Goal: Task Accomplishment & Management: Manage account settings

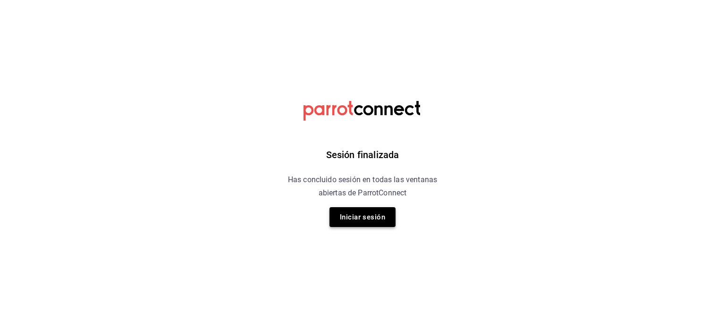
click at [366, 222] on button "Iniciar sesión" at bounding box center [363, 217] width 66 height 20
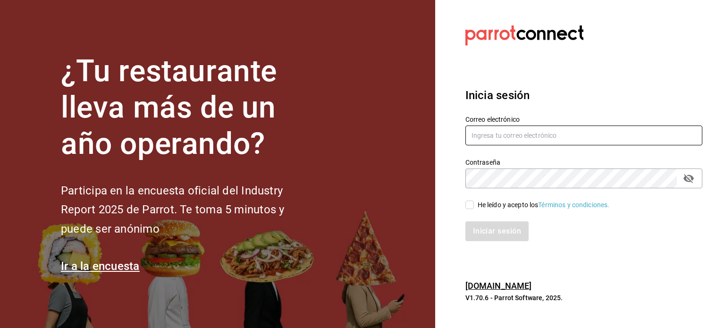
type input "[EMAIL_ADDRESS][DOMAIN_NAME]"
click at [474, 208] on span "He leído y acepto los Términos y condiciones." at bounding box center [542, 205] width 136 height 10
click at [474, 208] on input "He leído y acepto los Términos y condiciones." at bounding box center [470, 205] width 9 height 9
checkbox input "true"
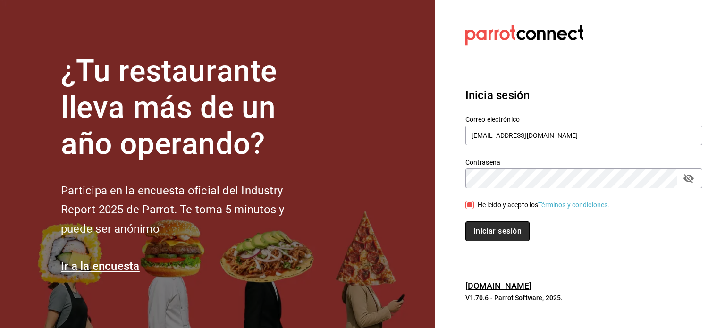
click at [477, 226] on button "Iniciar sesión" at bounding box center [498, 232] width 64 height 20
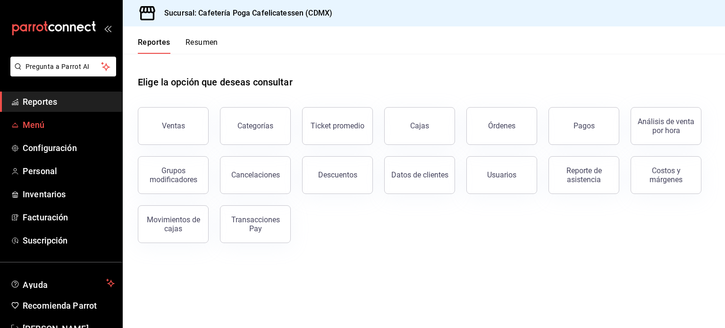
click at [76, 126] on span "Menú" at bounding box center [69, 125] width 92 height 13
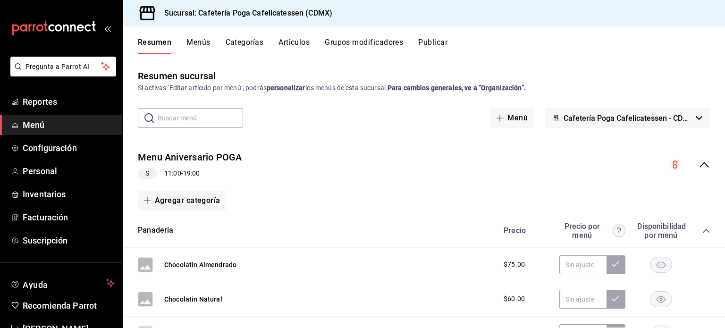
click at [699, 169] on icon "collapse-menu-row" at bounding box center [704, 164] width 11 height 11
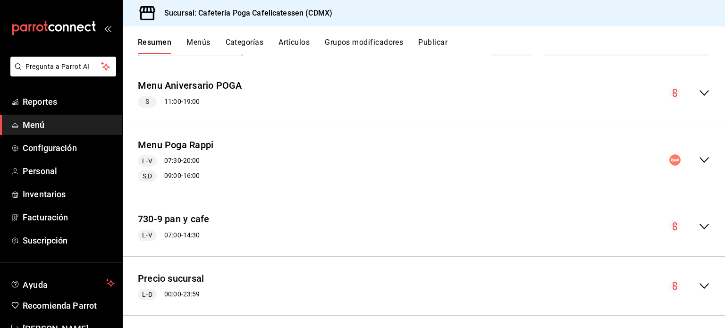
scroll to position [73, 0]
click at [706, 164] on div "Menu Poga Rappi L-V 07:30 - 20:00 S,D 09:00 - 16:00" at bounding box center [424, 159] width 603 height 59
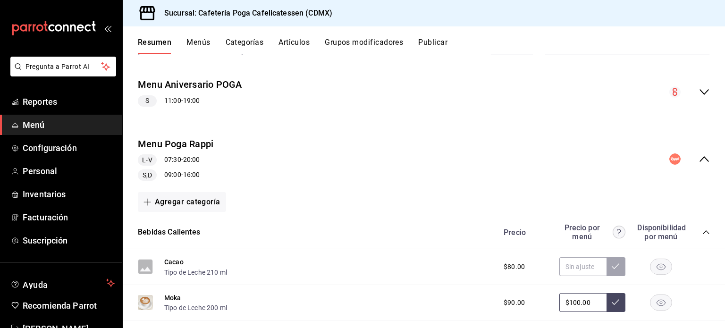
click at [670, 157] on circle "collapse-menu-row" at bounding box center [675, 158] width 11 height 11
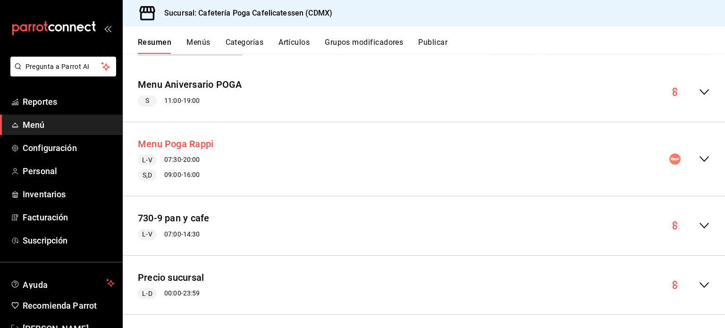
click at [203, 139] on button "Menu Poga Rappi" at bounding box center [176, 144] width 76 height 14
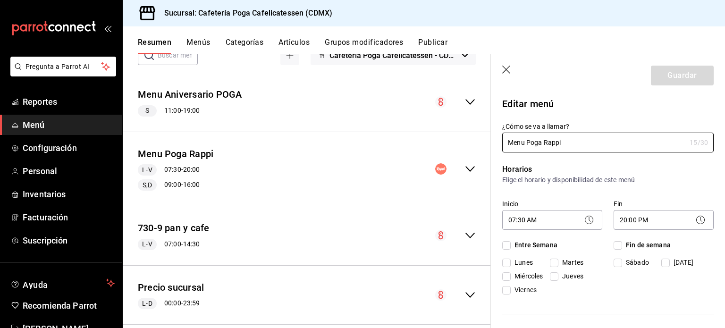
checkbox input "true"
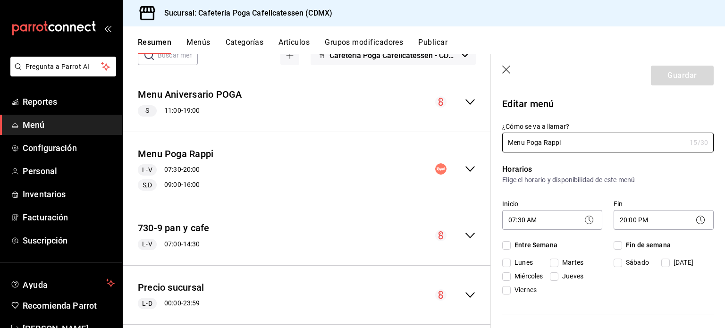
checkbox input "true"
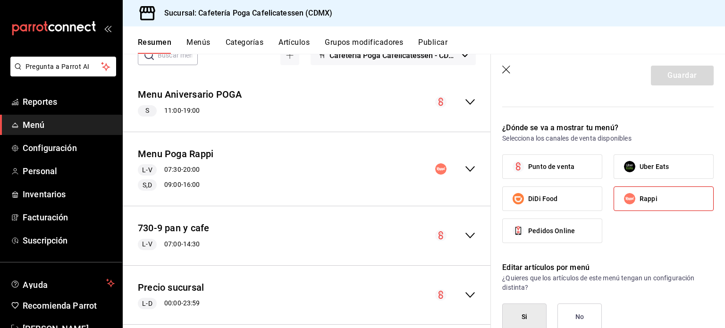
scroll to position [629, 0]
click at [623, 187] on label "Rappi" at bounding box center [663, 199] width 99 height 24
click at [623, 188] on input "Rappi" at bounding box center [630, 198] width 20 height 20
checkbox input "false"
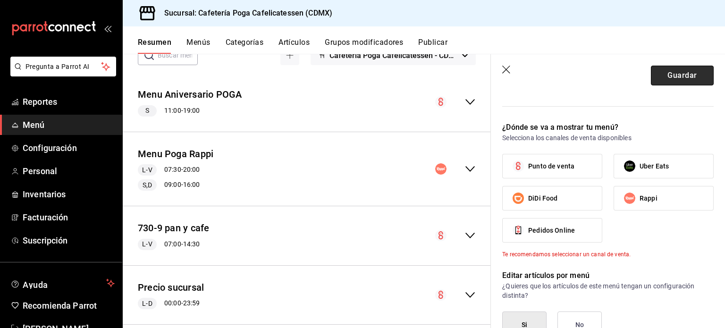
click at [665, 78] on button "Guardar" at bounding box center [682, 76] width 63 height 20
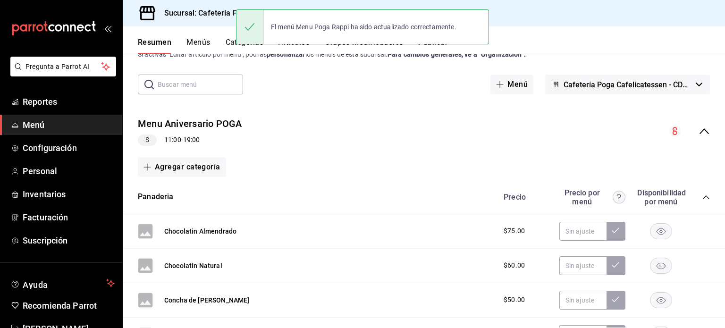
scroll to position [33, 0]
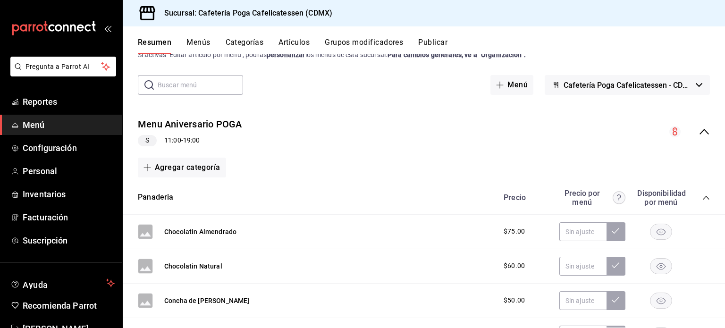
click at [699, 130] on icon "collapse-menu-row" at bounding box center [704, 131] width 11 height 11
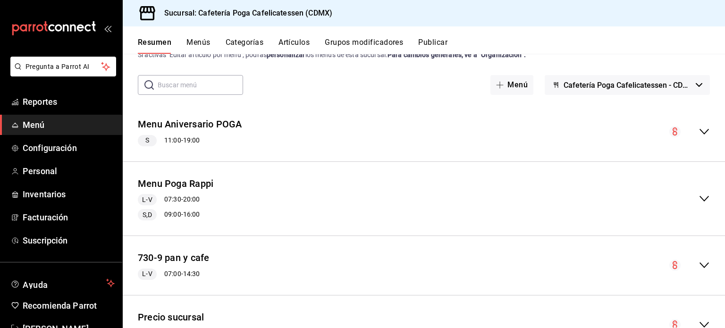
scroll to position [153, 0]
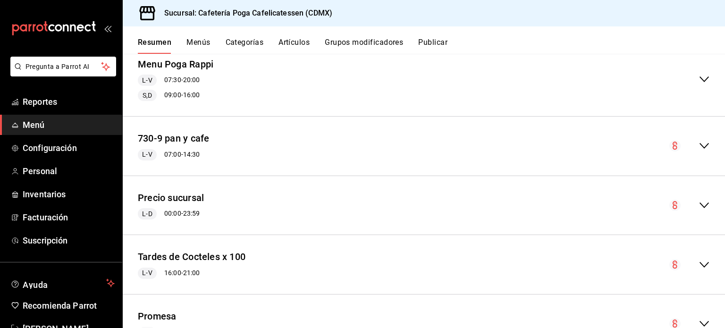
click at [690, 79] on div "collapse-menu-row" at bounding box center [695, 79] width 29 height 11
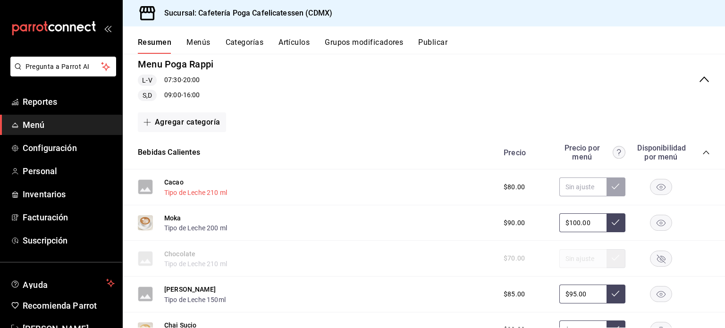
click at [186, 192] on button "Tipo de Leche 210 ml" at bounding box center [195, 192] width 63 height 9
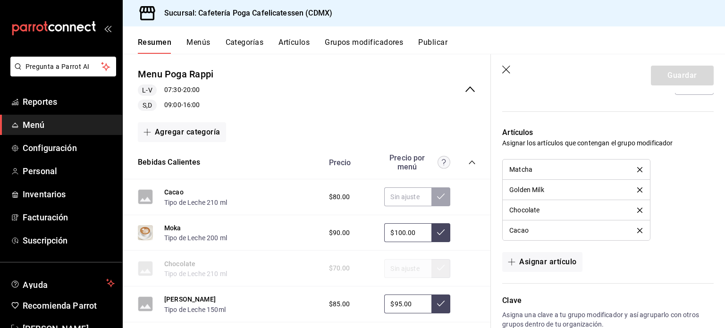
scroll to position [832, 0]
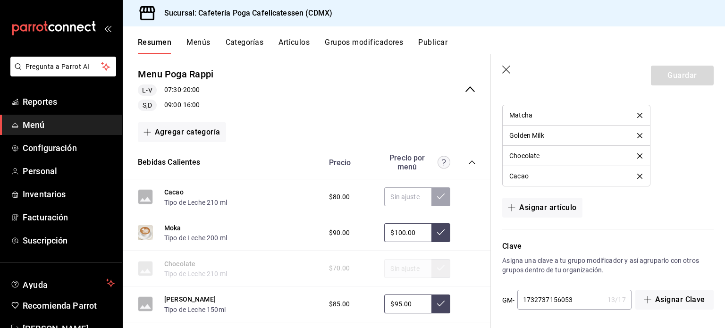
click at [503, 68] on icon "button" at bounding box center [507, 70] width 9 height 9
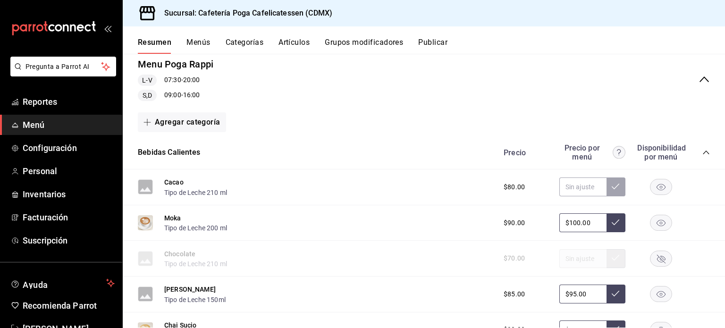
click at [359, 39] on button "Grupos modificadores" at bounding box center [364, 46] width 78 height 16
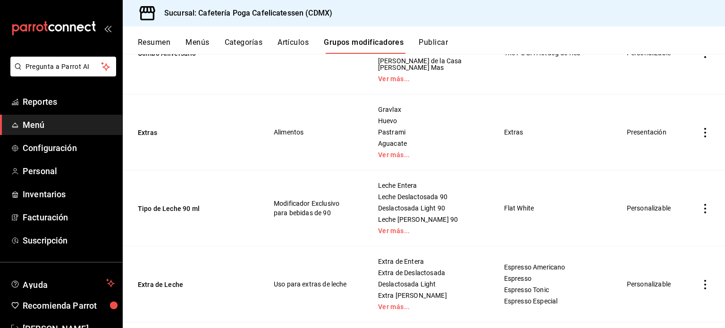
scroll to position [190, 0]
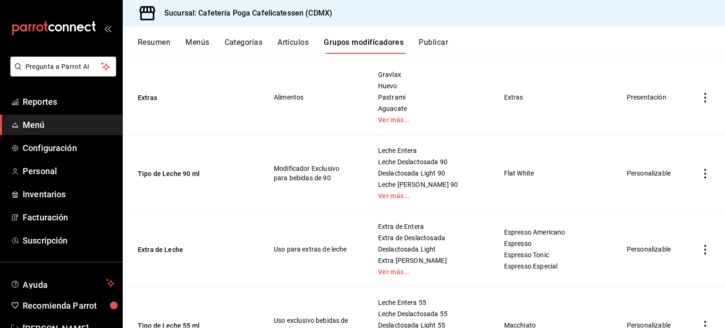
click at [701, 179] on icon "actions" at bounding box center [705, 173] width 9 height 9
click at [663, 204] on span "Editar" at bounding box center [670, 203] width 25 height 10
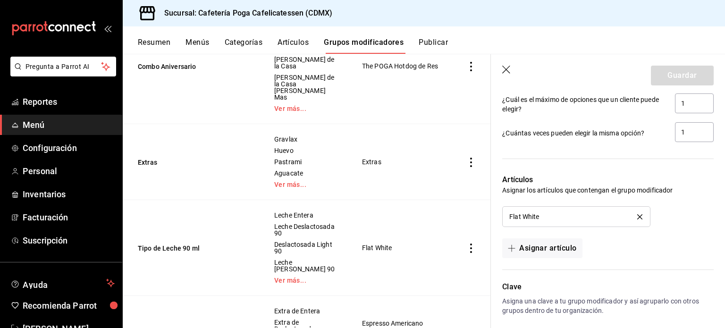
scroll to position [771, 0]
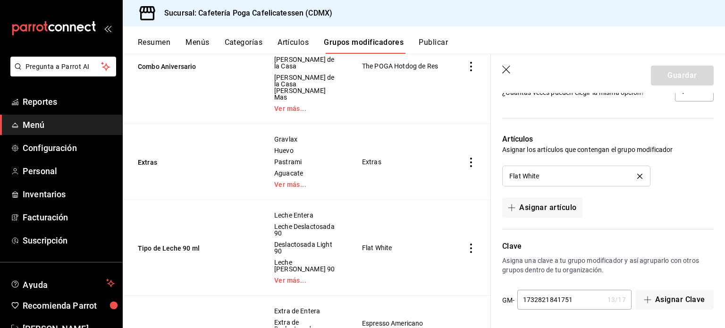
click at [504, 68] on icon "button" at bounding box center [507, 70] width 8 height 8
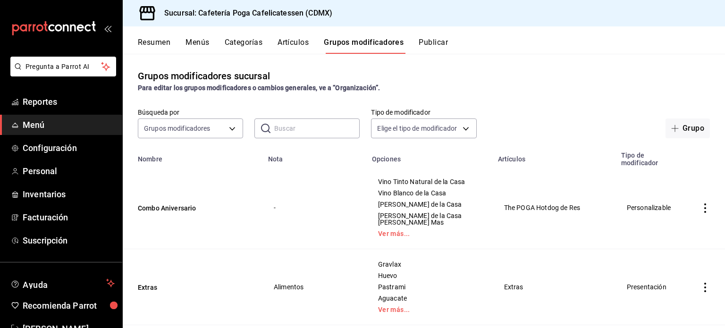
click at [151, 45] on button "Resumen" at bounding box center [154, 46] width 33 height 16
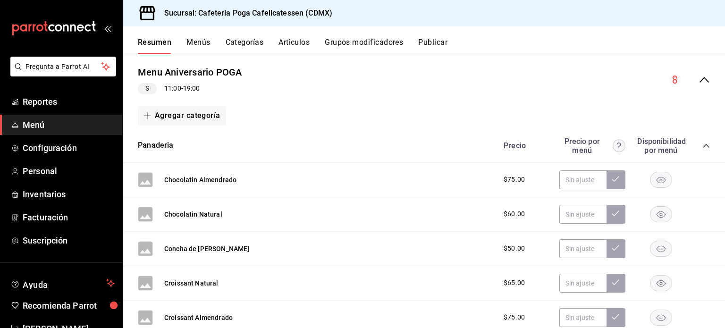
scroll to position [81, 0]
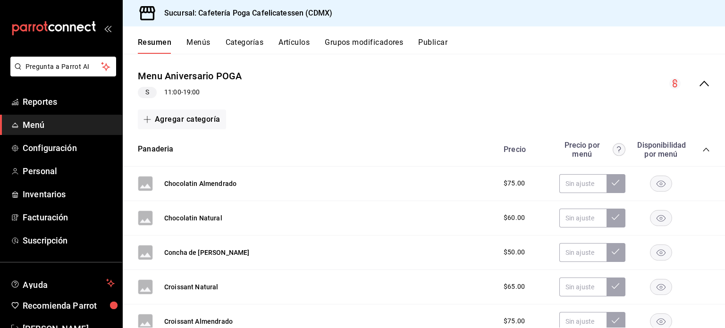
click at [703, 151] on icon "collapse-category-row" at bounding box center [707, 150] width 8 height 8
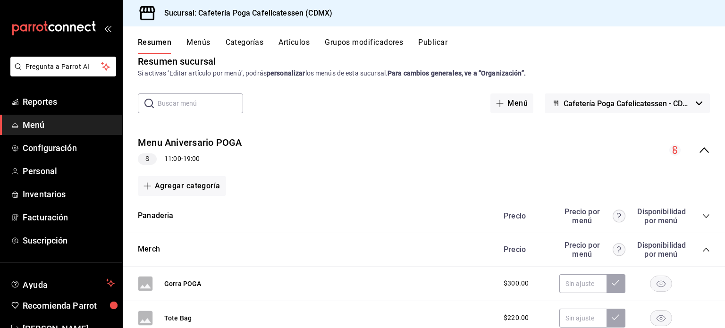
scroll to position [13, 0]
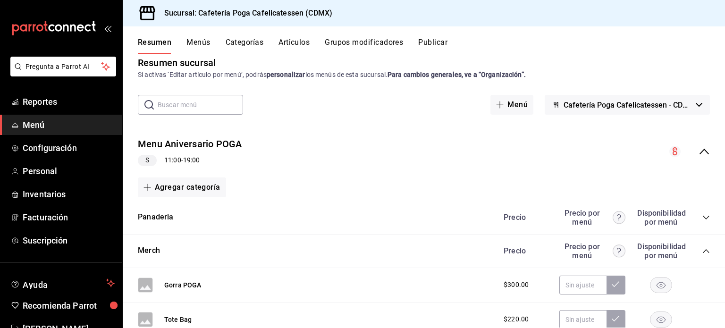
click at [671, 149] on circle "collapse-menu-row" at bounding box center [675, 151] width 11 height 11
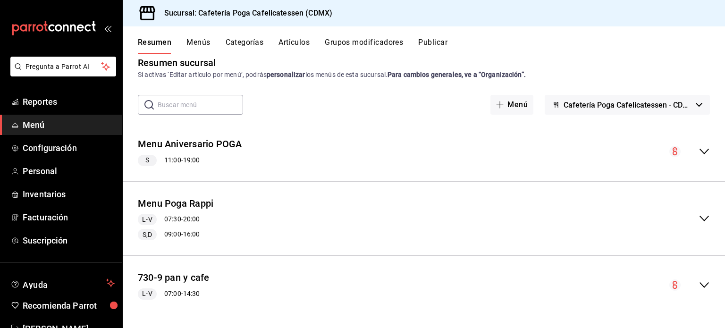
click at [670, 150] on circle "collapse-menu-row" at bounding box center [675, 151] width 11 height 11
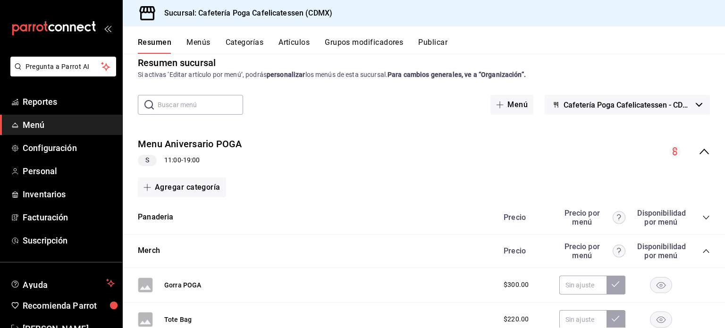
click at [203, 135] on div "Menu Aniversario POGA S 11:00 - 19:00" at bounding box center [424, 152] width 603 height 44
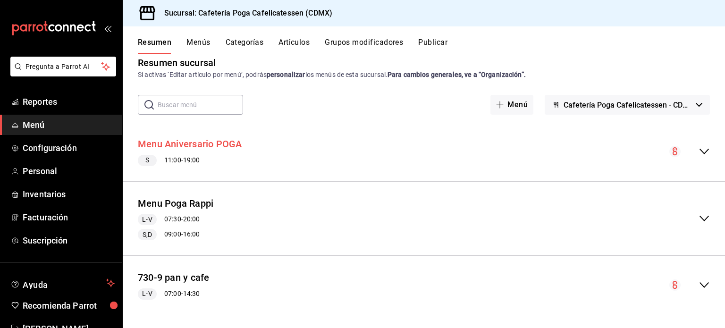
click at [204, 141] on button "Menu Aniversario POGA" at bounding box center [190, 144] width 104 height 14
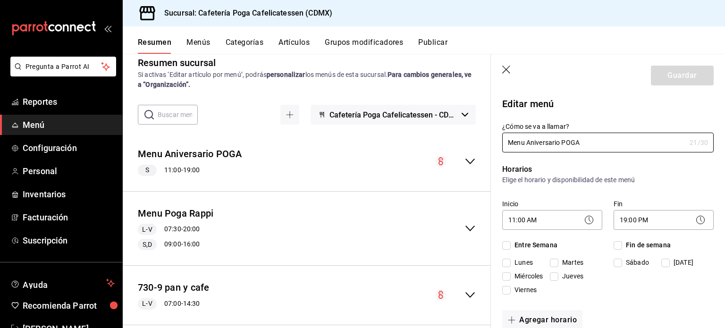
checkbox input "true"
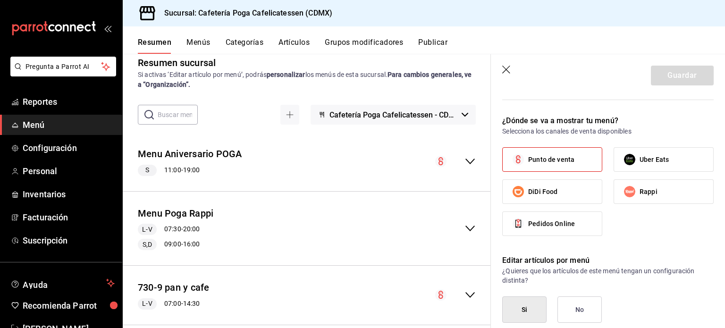
scroll to position [565, 0]
click at [548, 163] on label "Punto de venta" at bounding box center [552, 160] width 99 height 24
click at [529, 163] on input "Punto de venta" at bounding box center [519, 160] width 20 height 20
checkbox input "false"
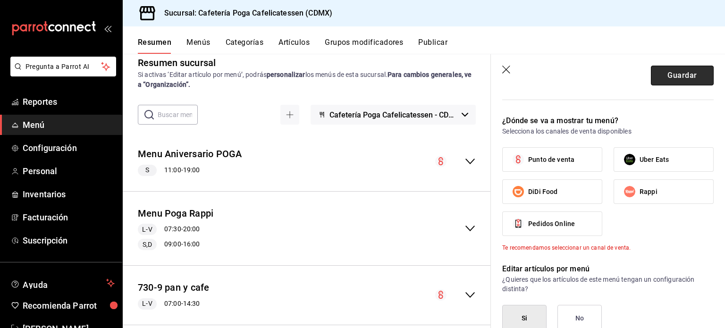
click at [675, 77] on button "Guardar" at bounding box center [682, 76] width 63 height 20
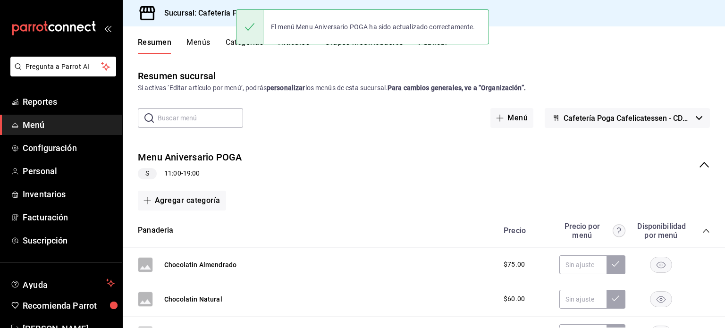
click at [694, 157] on div "Menu Aniversario POGA S 11:00 - 19:00" at bounding box center [424, 165] width 603 height 44
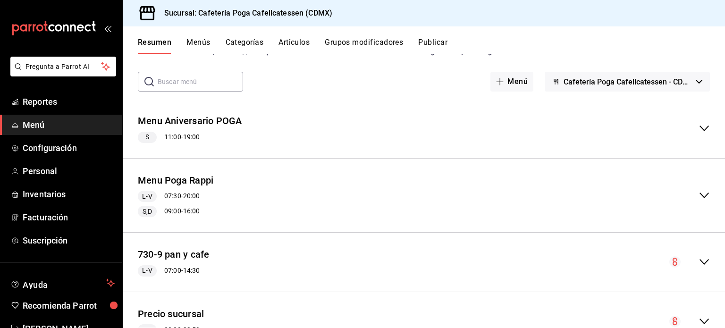
scroll to position [36, 0]
click at [699, 196] on icon "collapse-menu-row" at bounding box center [704, 195] width 11 height 11
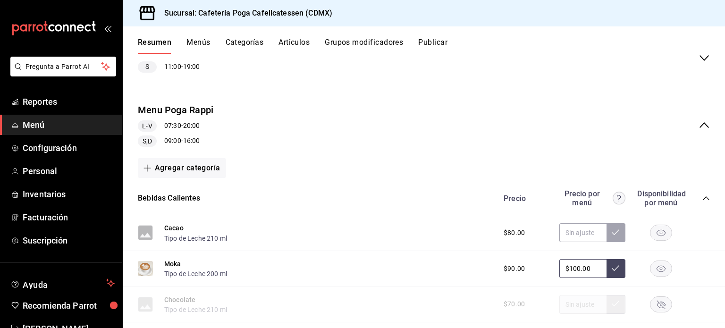
scroll to position [105, 0]
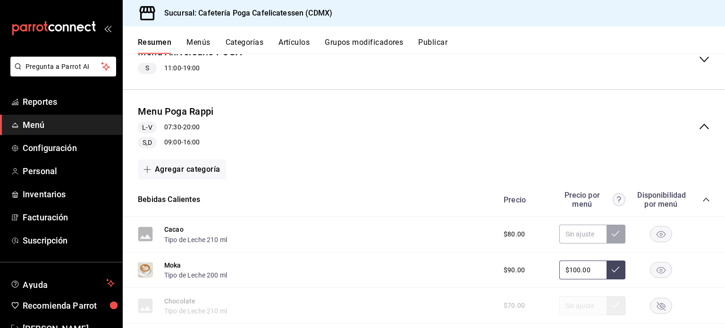
click at [703, 196] on icon "collapse-category-row" at bounding box center [707, 200] width 8 height 8
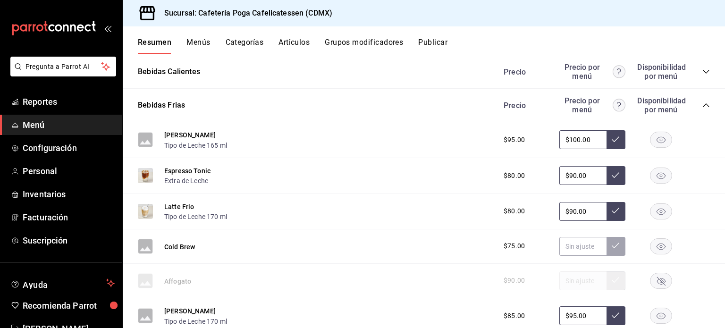
scroll to position [238, 0]
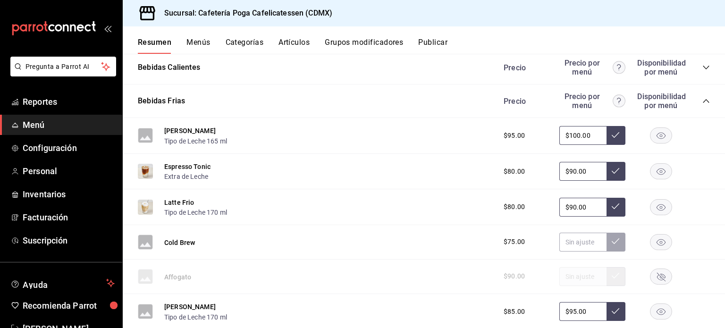
click at [703, 100] on icon "collapse-category-row" at bounding box center [706, 101] width 6 height 4
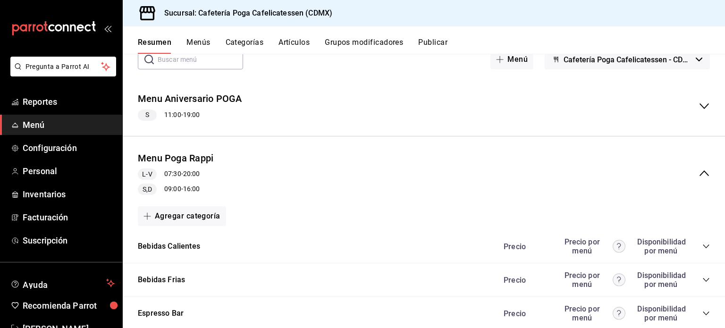
scroll to position [58, 0]
click at [192, 160] on button "Menu Poga Rappi" at bounding box center [176, 159] width 76 height 14
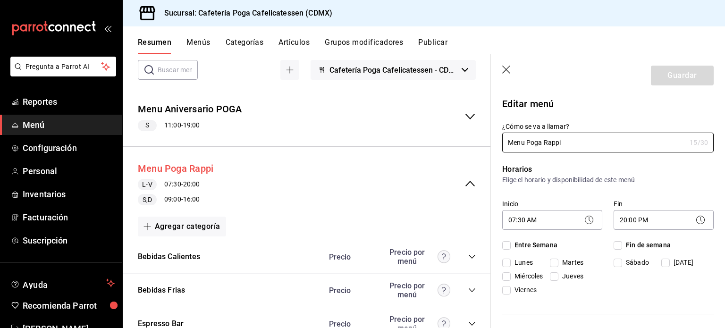
checkbox input "true"
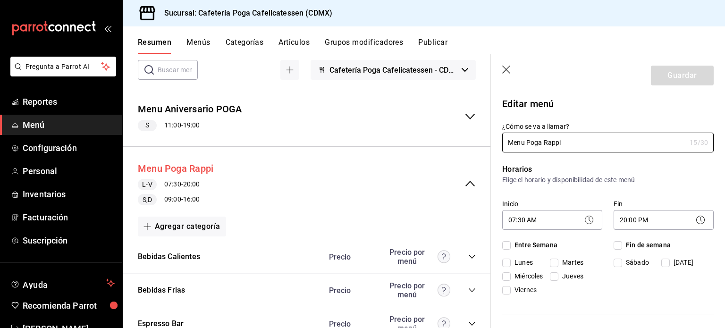
checkbox input "true"
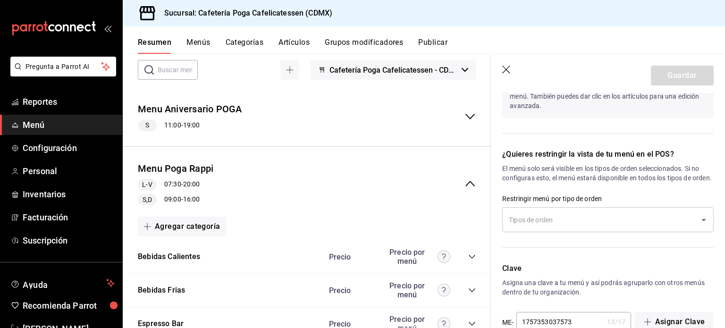
scroll to position [935, 0]
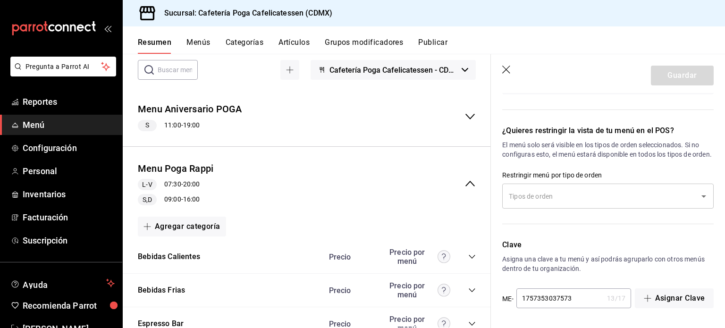
click at [507, 74] on icon "button" at bounding box center [507, 70] width 9 height 9
type input "1758132043659"
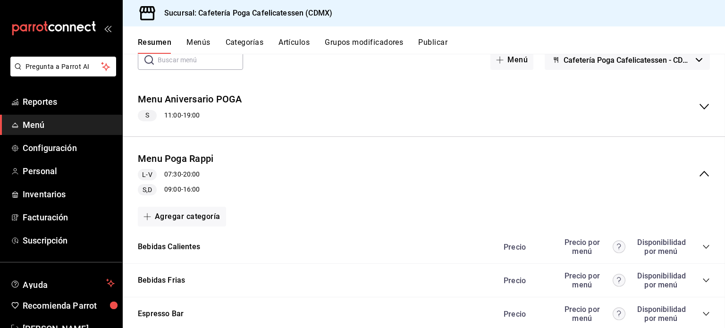
checkbox input "false"
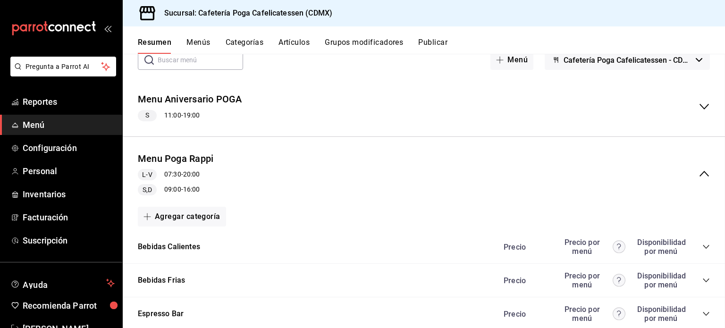
checkbox input "false"
click at [199, 38] on button "Menús" at bounding box center [199, 46] width 24 height 16
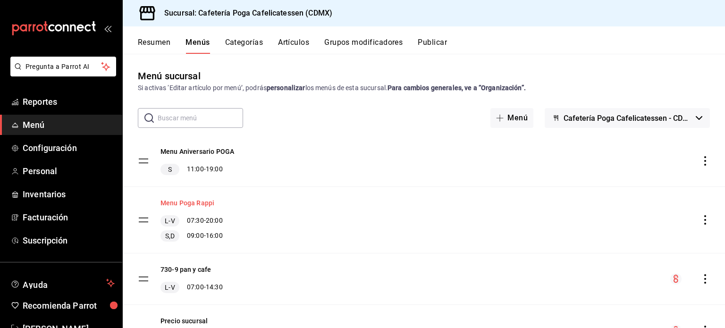
click at [180, 202] on button "Menu Poga Rappi" at bounding box center [188, 202] width 54 height 9
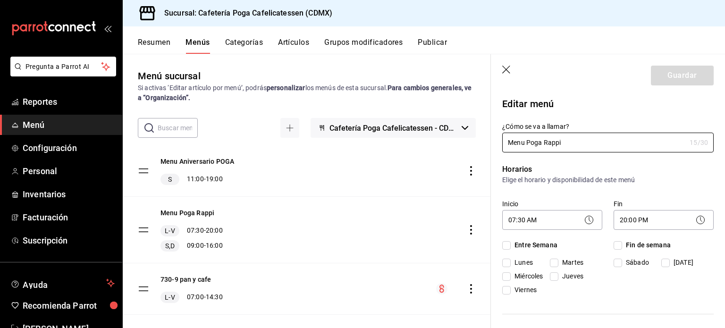
checkbox input "true"
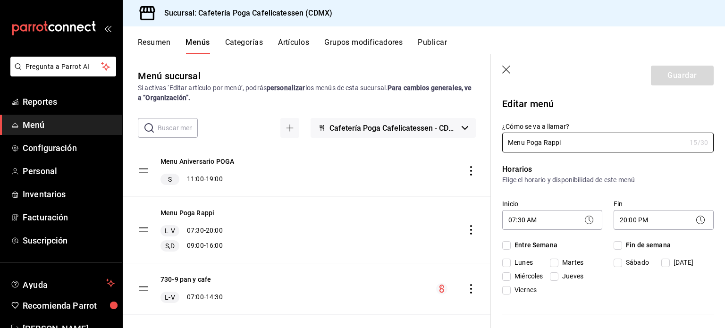
checkbox input "true"
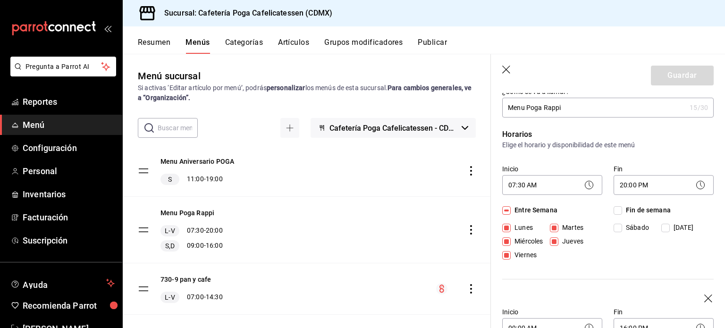
click at [506, 68] on icon "button" at bounding box center [507, 70] width 9 height 9
type input "1758132054201"
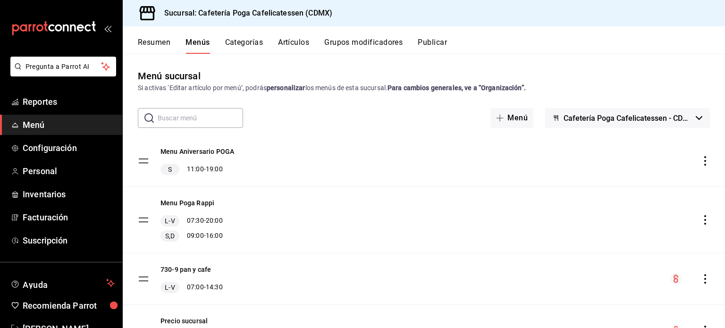
checkbox input "false"
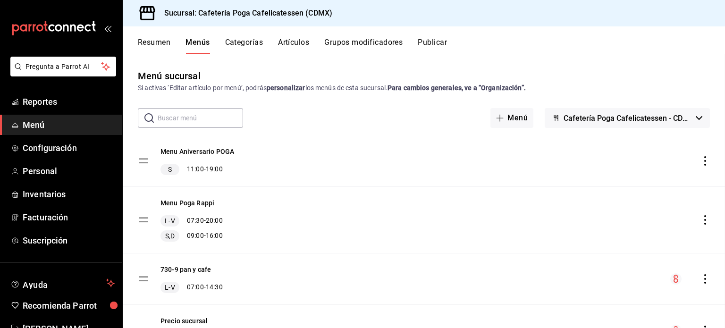
checkbox input "false"
click at [701, 217] on icon "actions" at bounding box center [705, 219] width 9 height 9
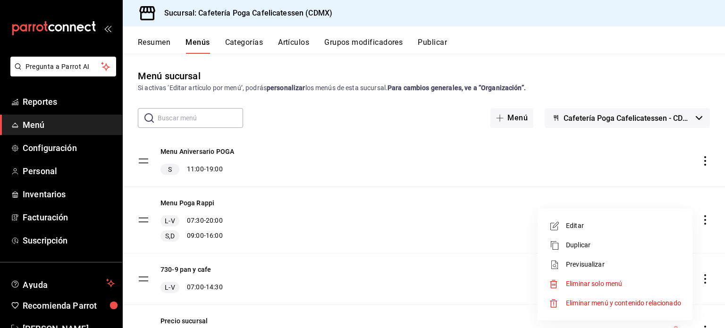
click at [571, 263] on span "Previsualizar" at bounding box center [623, 265] width 115 height 10
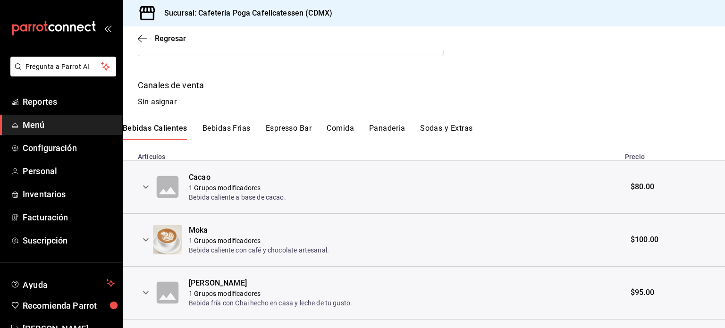
scroll to position [179, 0]
click at [211, 129] on button "Bebidas Frias" at bounding box center [227, 132] width 48 height 16
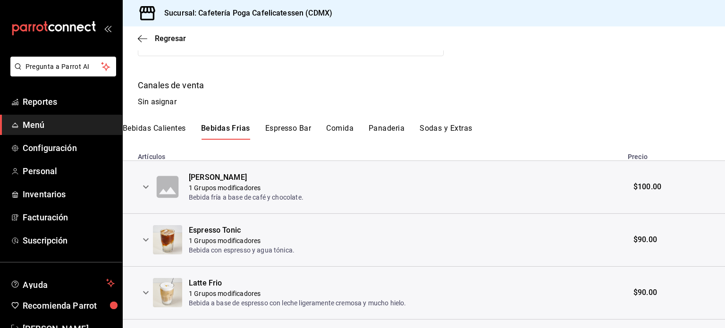
click at [136, 127] on button "Bebidas Calientes" at bounding box center [154, 132] width 63 height 16
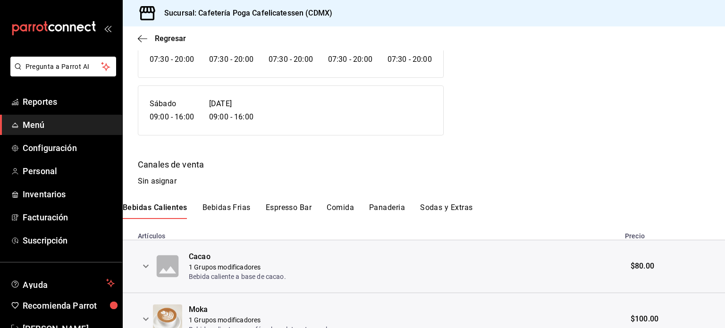
scroll to position [0, 0]
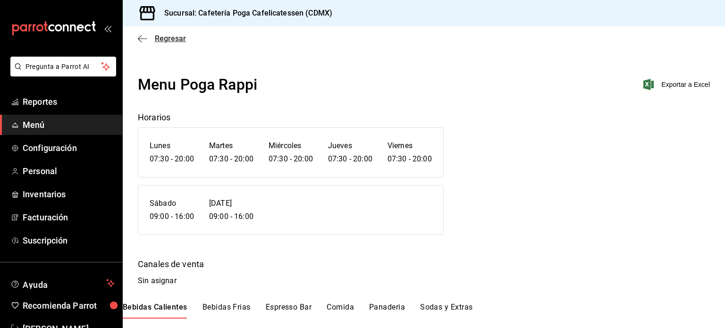
click at [158, 39] on span "Regresar" at bounding box center [170, 38] width 31 height 9
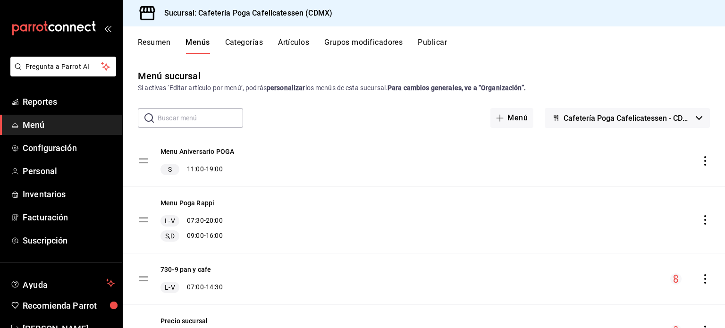
click at [701, 221] on icon "actions" at bounding box center [705, 219] width 9 height 9
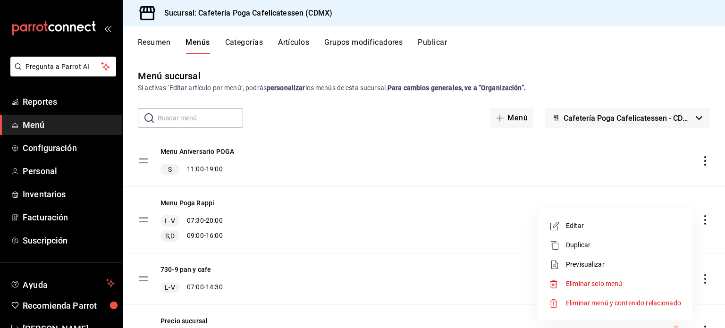
click at [591, 264] on span "Previsualizar" at bounding box center [623, 265] width 115 height 10
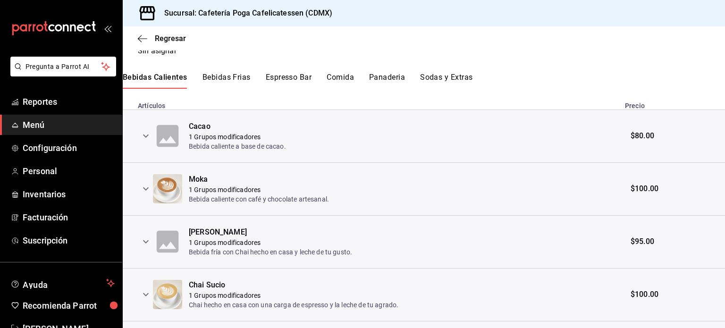
scroll to position [232, 0]
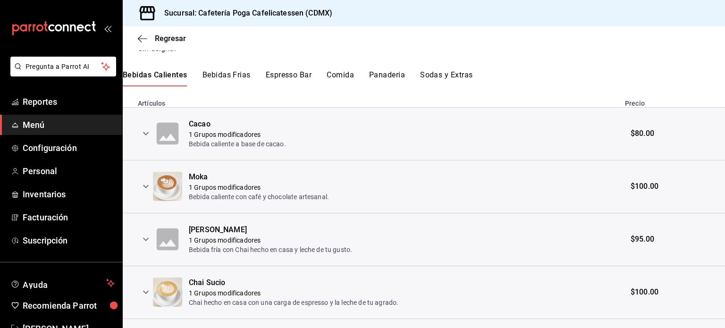
click at [149, 137] on icon "expand row" at bounding box center [145, 133] width 11 height 11
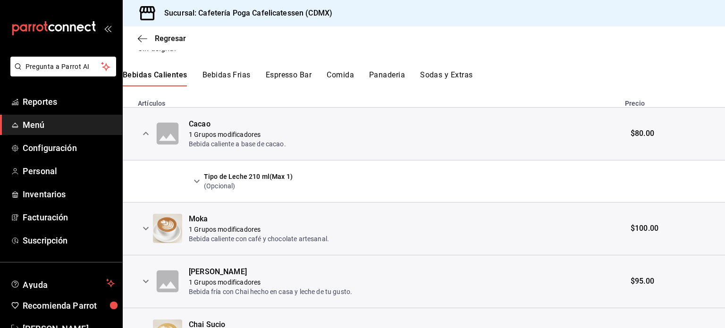
click at [200, 179] on icon "expand row" at bounding box center [196, 181] width 11 height 11
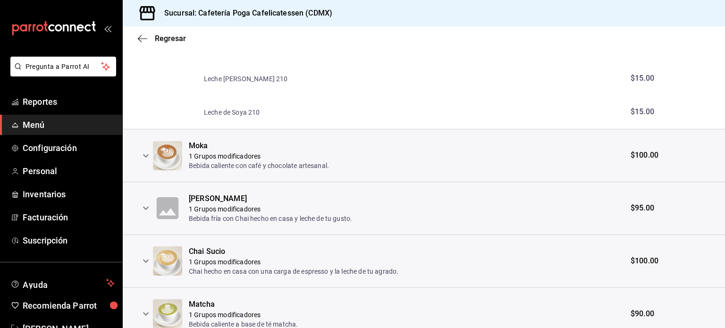
scroll to position [542, 0]
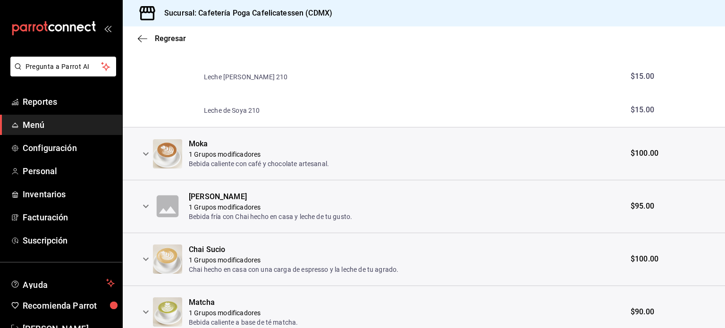
click at [138, 156] on div at bounding box center [145, 154] width 15 height 16
click at [145, 154] on icon "expand row" at bounding box center [145, 153] width 11 height 11
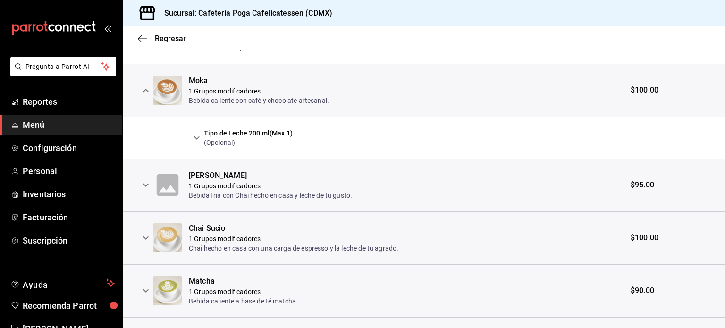
scroll to position [608, 0]
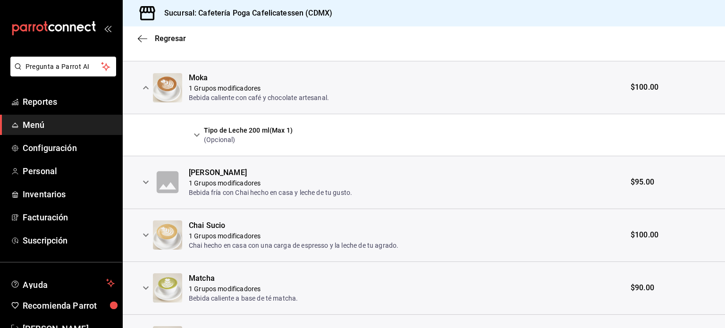
click at [195, 135] on icon "expand row" at bounding box center [196, 134] width 11 height 11
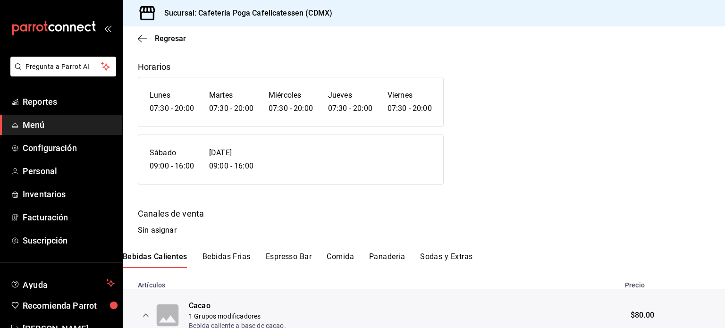
scroll to position [27, 0]
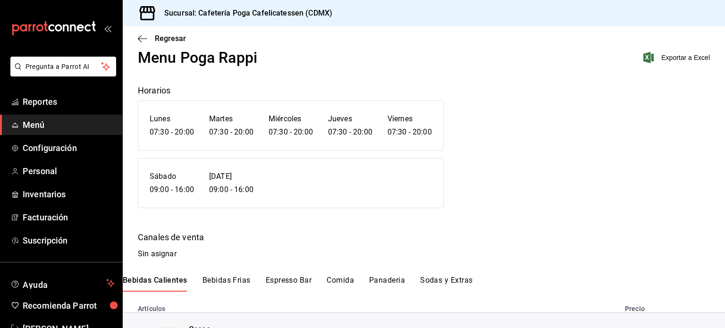
click at [230, 281] on button "Bebidas Frias" at bounding box center [227, 284] width 48 height 16
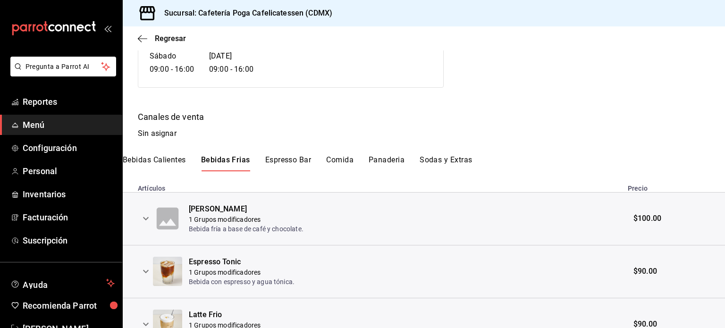
scroll to position [148, 0]
click at [276, 160] on button "Espresso Bar" at bounding box center [288, 163] width 46 height 16
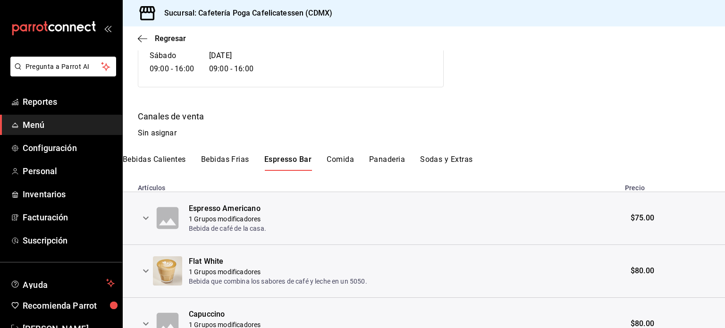
click at [334, 164] on button "Comida" at bounding box center [340, 163] width 27 height 16
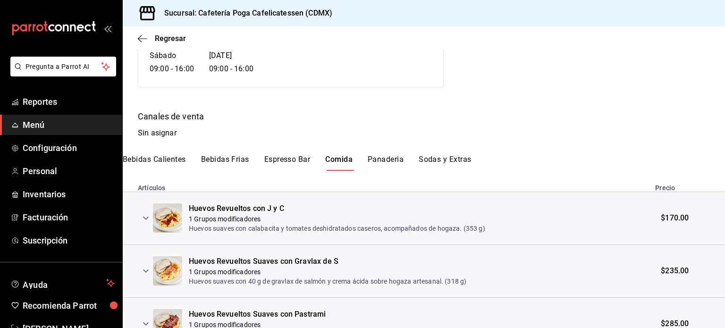
click at [384, 166] on button "Panaderia" at bounding box center [386, 163] width 36 height 16
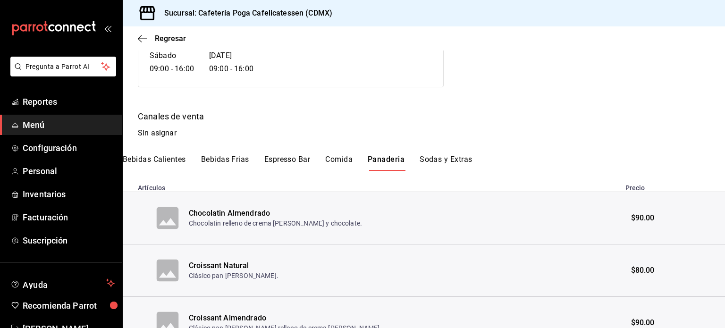
click at [444, 155] on button "Sodas y Extras" at bounding box center [446, 163] width 52 height 16
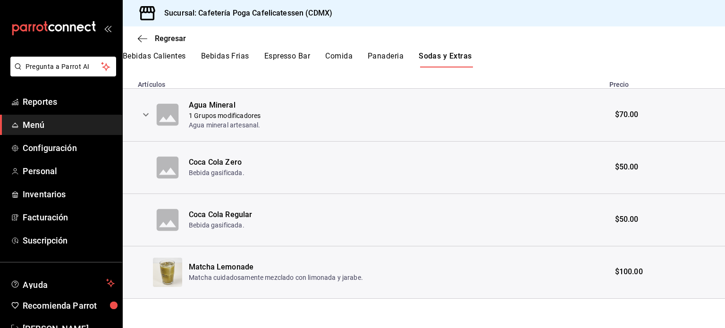
scroll to position [0, 0]
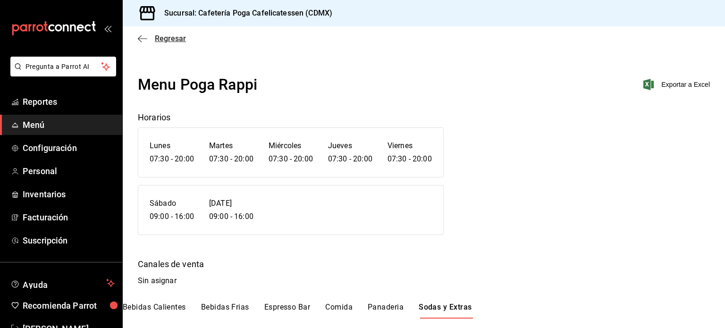
click at [160, 37] on span "Regresar" at bounding box center [170, 38] width 31 height 9
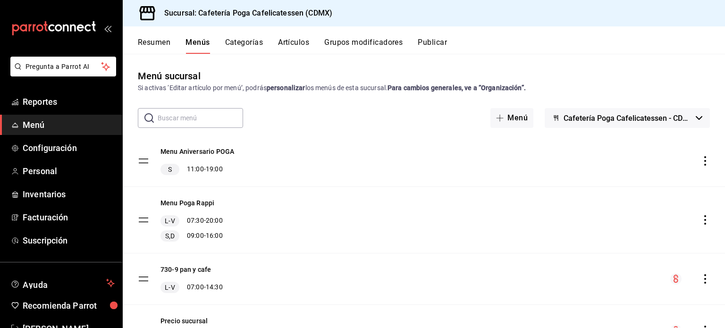
click at [432, 45] on button "Publicar" at bounding box center [432, 46] width 29 height 16
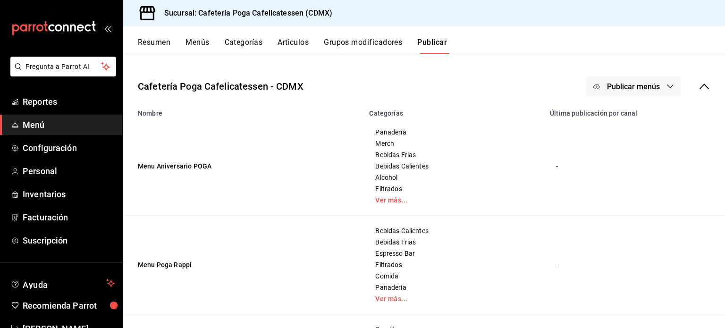
scroll to position [31, 0]
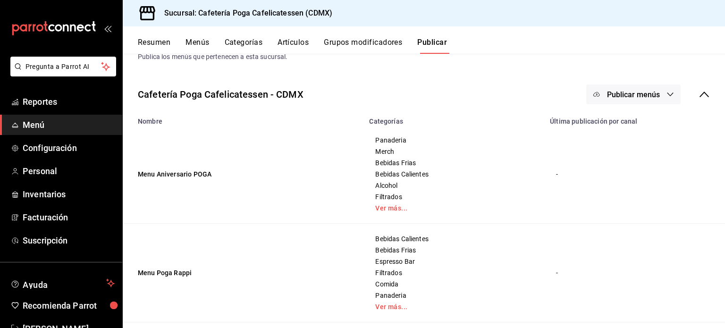
click at [649, 96] on span "Publicar menús" at bounding box center [633, 94] width 53 height 9
click at [588, 231] on div at bounding box center [362, 164] width 725 height 328
click at [204, 42] on button "Menús" at bounding box center [198, 46] width 24 height 16
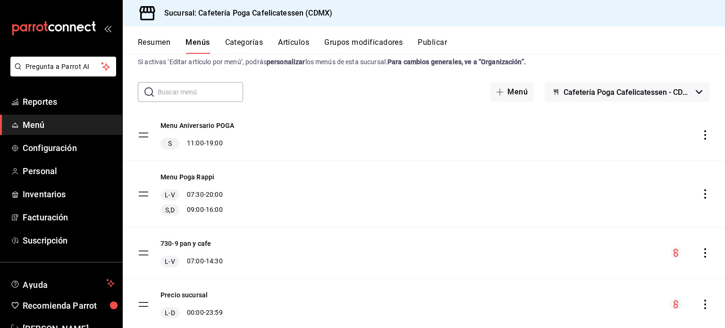
scroll to position [26, 0]
click at [701, 193] on icon "actions" at bounding box center [705, 193] width 9 height 9
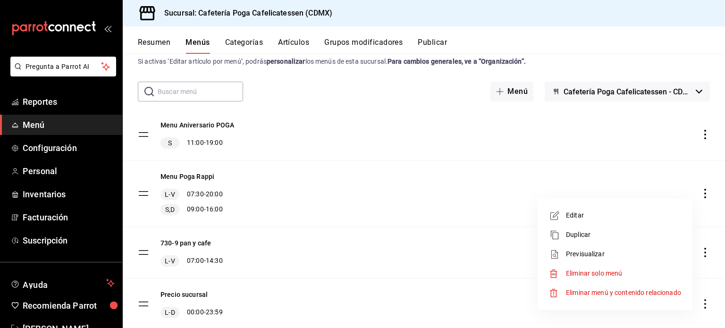
click at [574, 217] on span "Editar" at bounding box center [623, 216] width 115 height 10
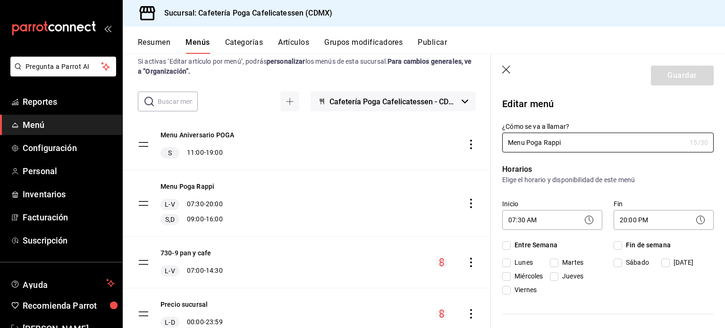
checkbox input "true"
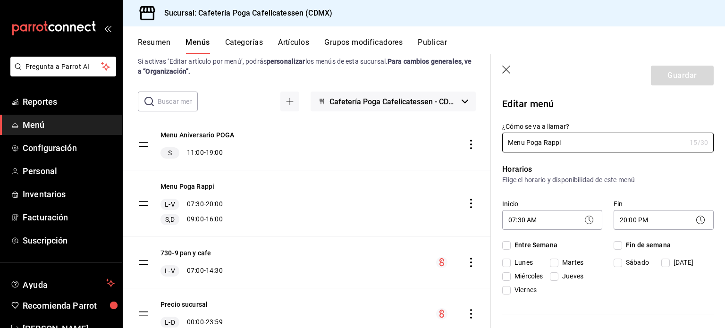
checkbox input "true"
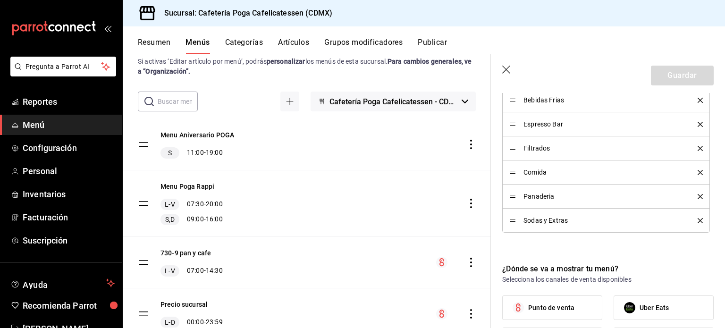
scroll to position [561, 0]
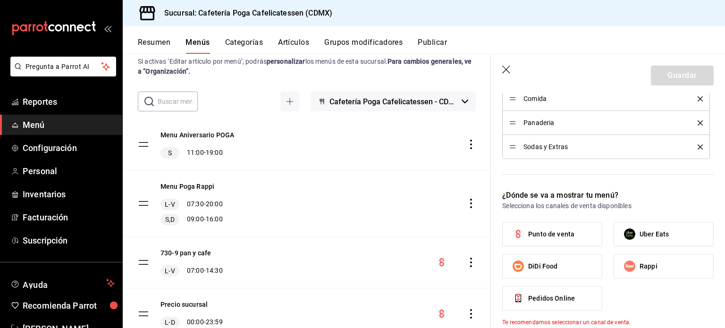
click at [633, 263] on input "Rappi" at bounding box center [630, 266] width 20 height 20
checkbox input "true"
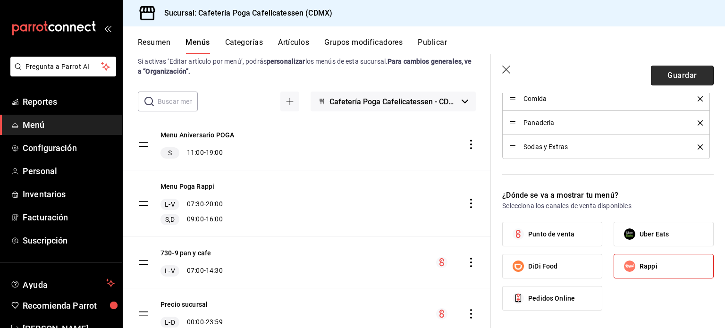
click at [686, 75] on button "Guardar" at bounding box center [682, 76] width 63 height 20
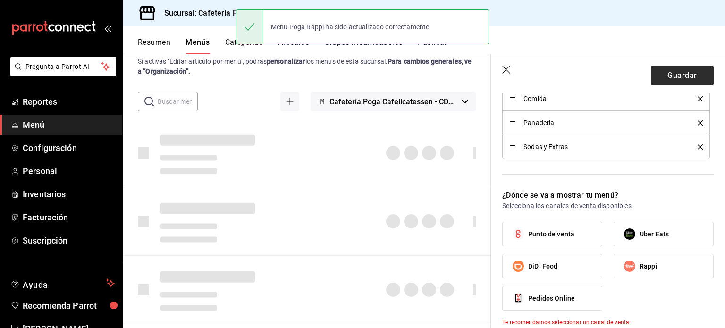
checkbox input "false"
type input "1758132251014"
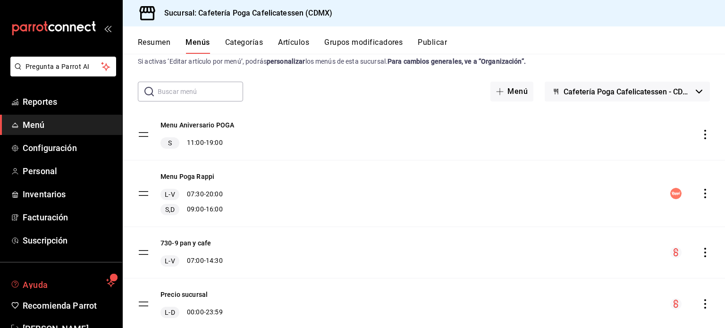
scroll to position [28, 0]
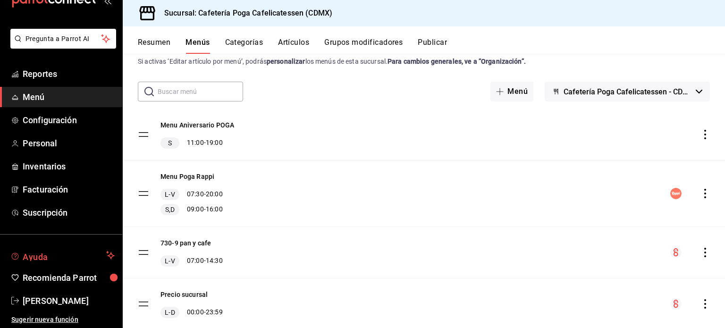
click at [42, 255] on span "Ayuda" at bounding box center [63, 255] width 80 height 11
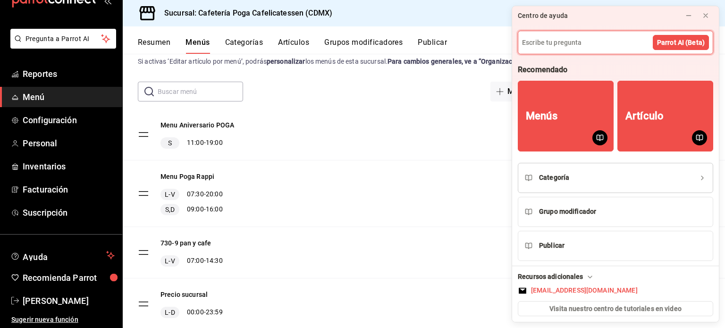
scroll to position [0, 0]
click at [588, 279] on icon at bounding box center [591, 277] width 8 height 8
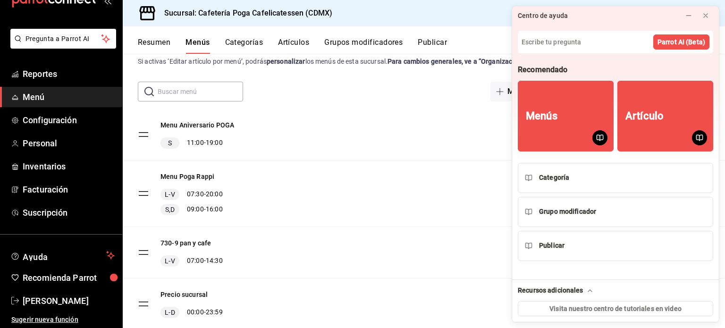
click at [588, 291] on icon at bounding box center [591, 291] width 8 height 8
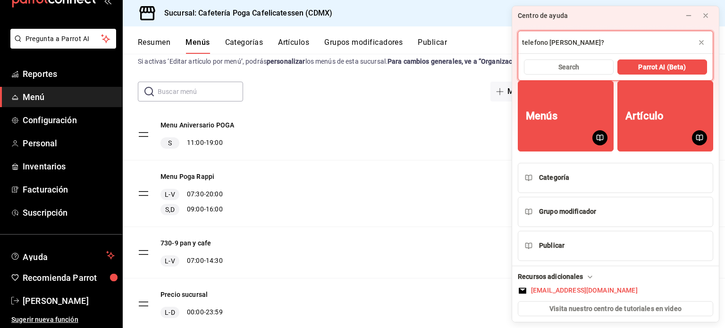
type input "telefono [PERSON_NAME]?"
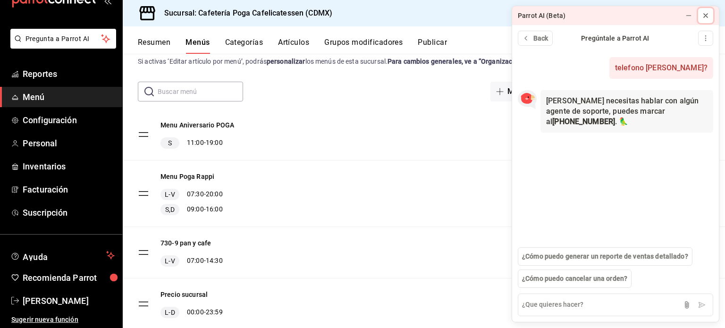
click at [707, 20] on div at bounding box center [706, 15] width 8 height 9
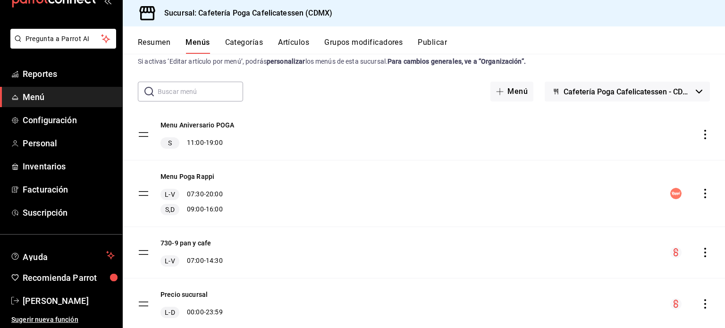
click at [431, 45] on button "Publicar" at bounding box center [432, 46] width 29 height 16
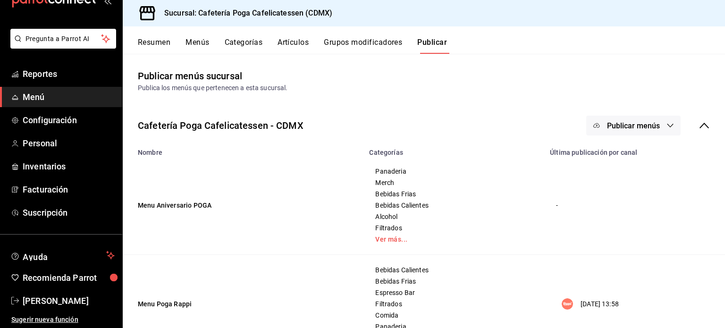
click at [667, 124] on icon "button" at bounding box center [671, 126] width 8 height 8
click at [624, 154] on span "Rappi" at bounding box center [640, 157] width 45 height 10
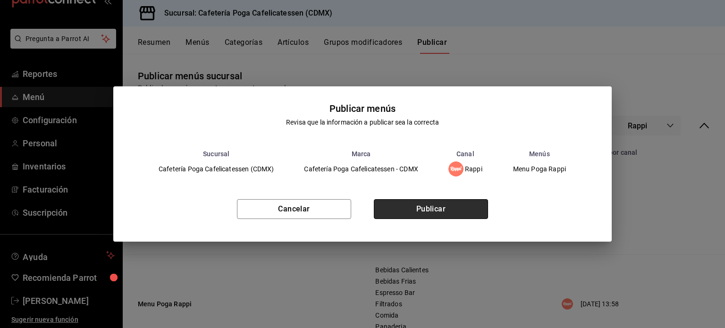
click at [448, 210] on button "Publicar" at bounding box center [431, 209] width 114 height 20
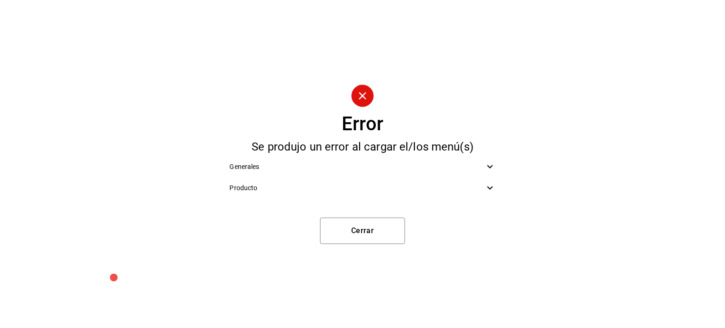
click at [485, 170] on icon at bounding box center [490, 166] width 11 height 11
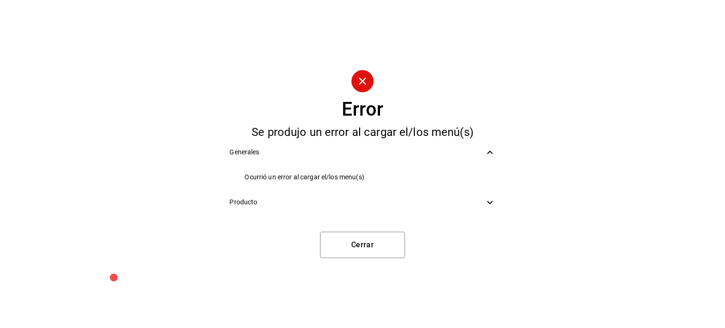
click at [489, 205] on icon at bounding box center [490, 202] width 11 height 11
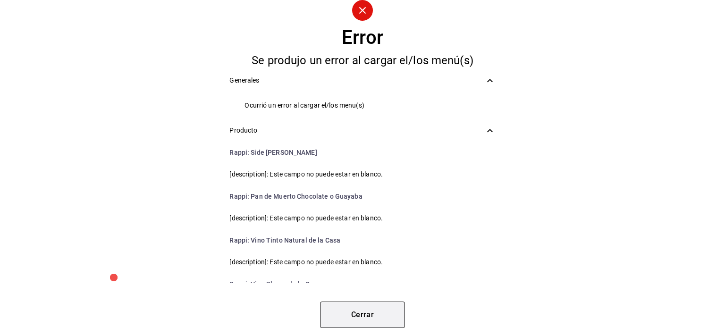
click at [354, 309] on button "Cerrar" at bounding box center [362, 315] width 85 height 26
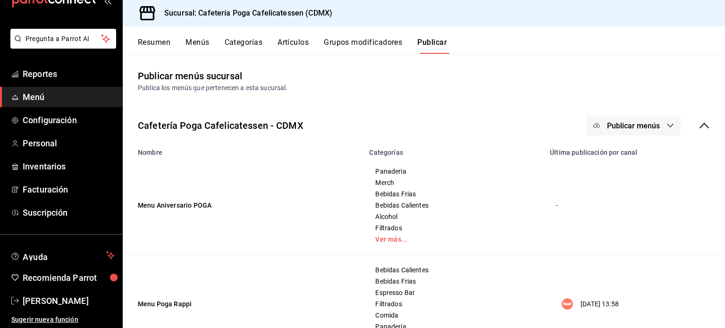
click at [200, 41] on button "Menús" at bounding box center [198, 46] width 24 height 16
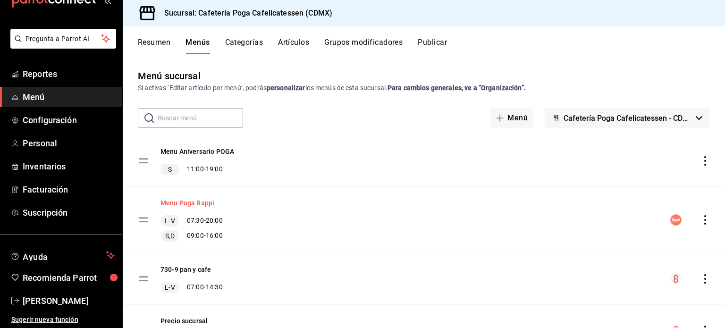
click at [191, 204] on button "Menu Poga Rappi" at bounding box center [188, 202] width 54 height 9
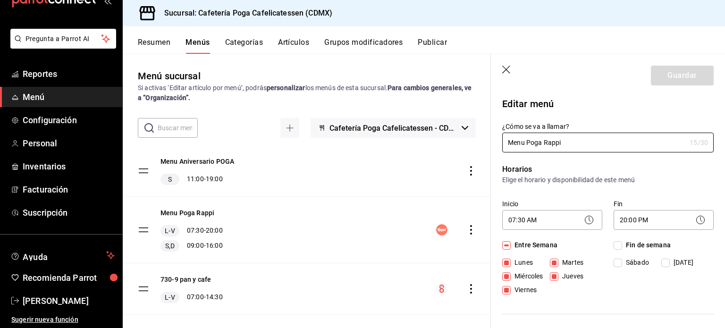
click at [159, 44] on button "Resumen" at bounding box center [154, 46] width 33 height 16
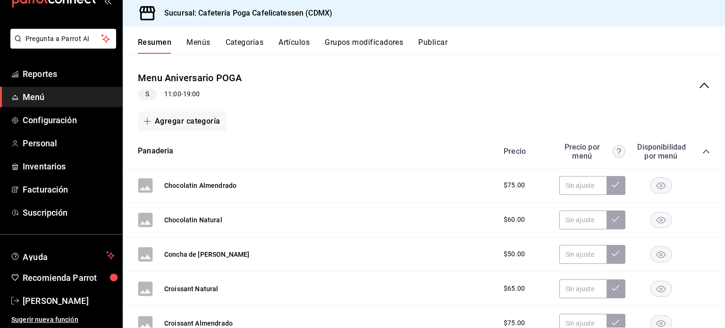
scroll to position [79, 0]
click at [699, 83] on icon "collapse-menu-row" at bounding box center [704, 85] width 11 height 11
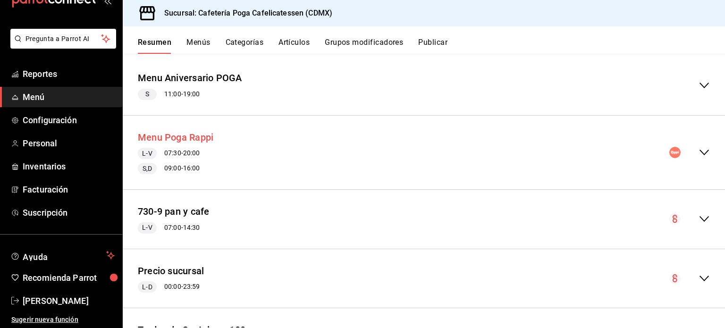
click at [185, 136] on button "Menu Poga Rappi" at bounding box center [176, 138] width 76 height 14
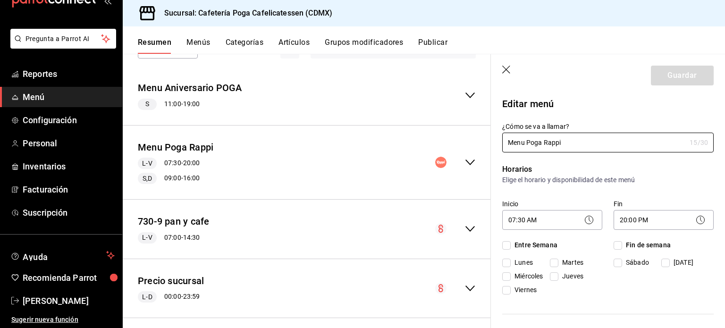
checkbox input "true"
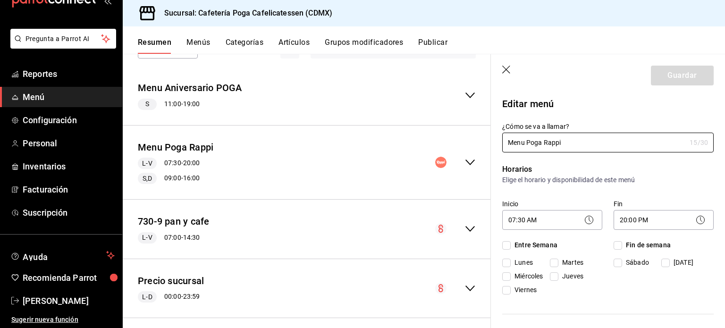
checkbox input "true"
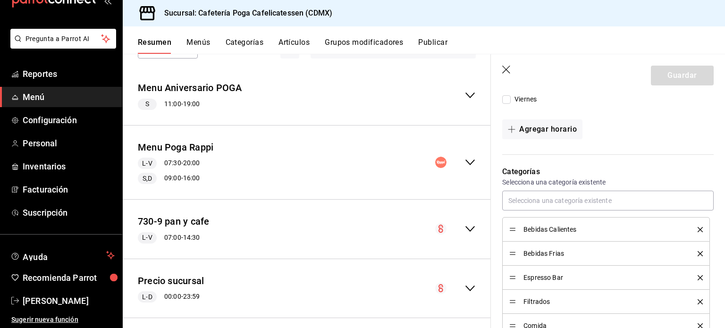
scroll to position [312, 0]
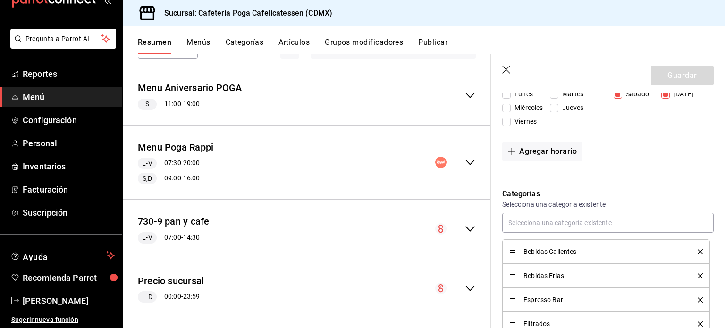
click at [504, 70] on icon "button" at bounding box center [507, 70] width 9 height 9
checkbox input "false"
type input "1758132906959"
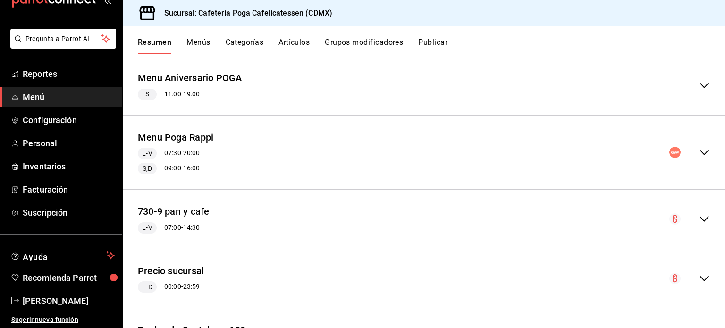
checkbox input "false"
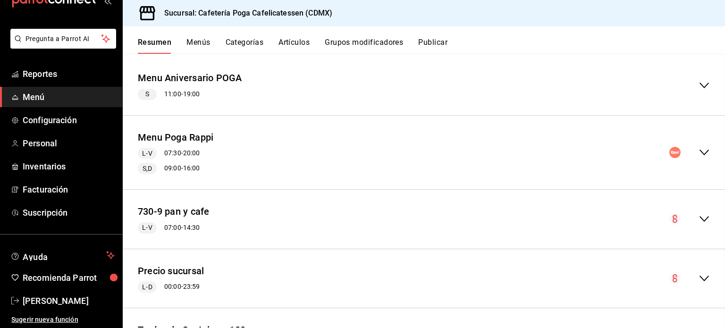
checkbox input "false"
click at [196, 44] on button "Menús" at bounding box center [199, 46] width 24 height 16
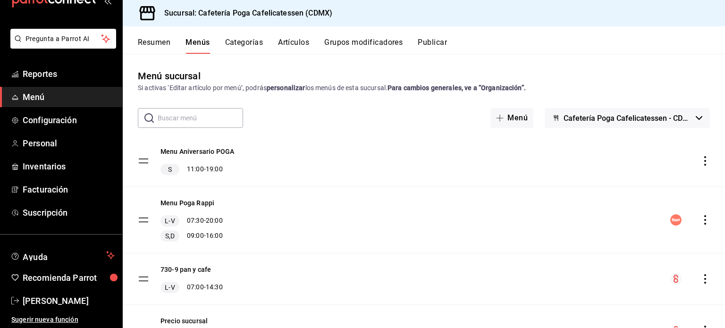
click at [157, 45] on button "Resumen" at bounding box center [154, 46] width 33 height 16
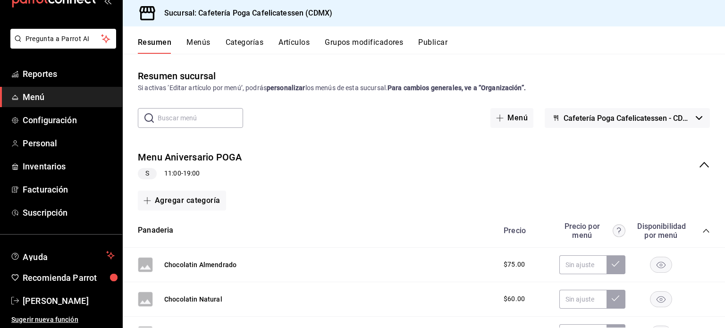
click at [691, 170] on div "Menu Aniversario POGA S 11:00 - 19:00" at bounding box center [424, 165] width 603 height 44
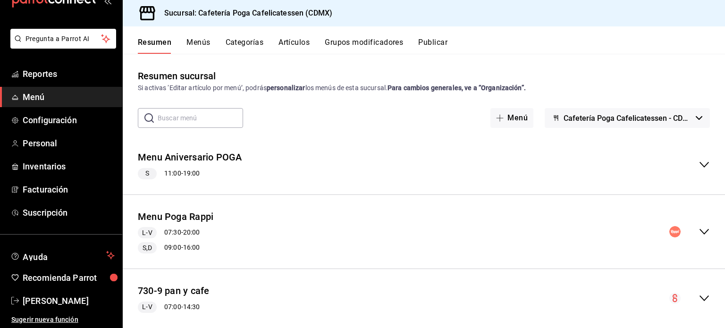
scroll to position [45, 0]
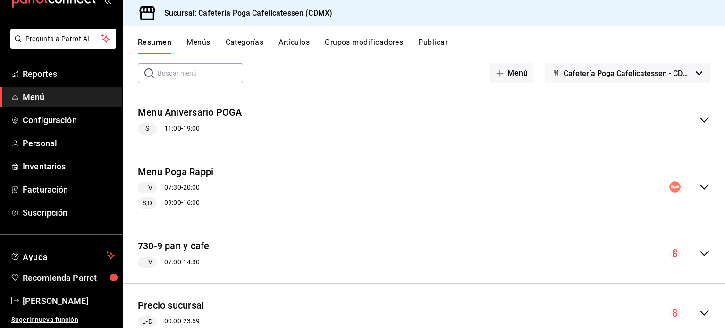
click at [701, 184] on icon "collapse-menu-row" at bounding box center [704, 186] width 11 height 11
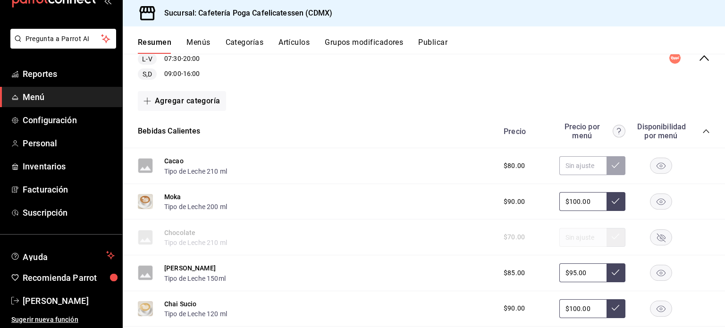
scroll to position [104, 0]
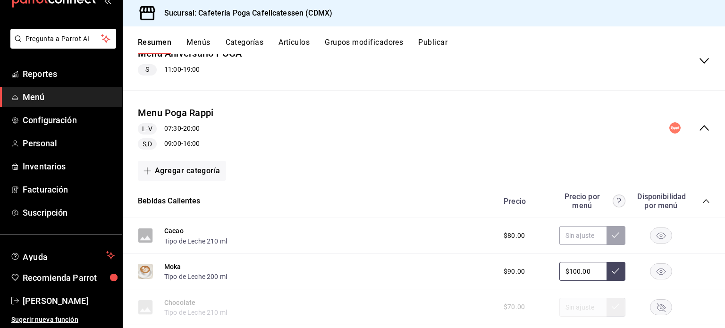
click at [703, 202] on icon "collapse-category-row" at bounding box center [707, 201] width 8 height 8
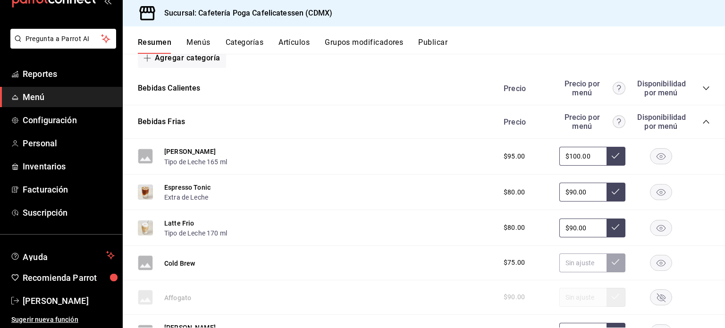
scroll to position [217, 0]
click at [703, 122] on icon "collapse-category-row" at bounding box center [707, 122] width 8 height 8
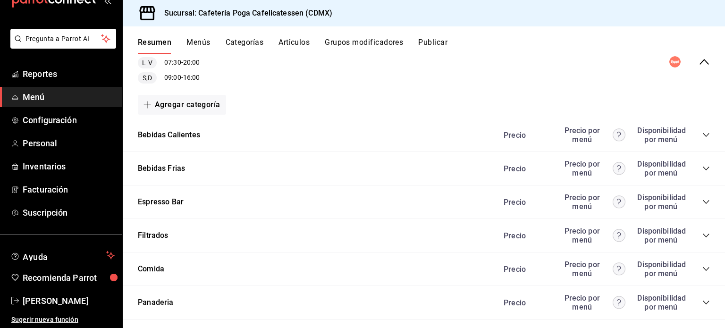
scroll to position [180, 0]
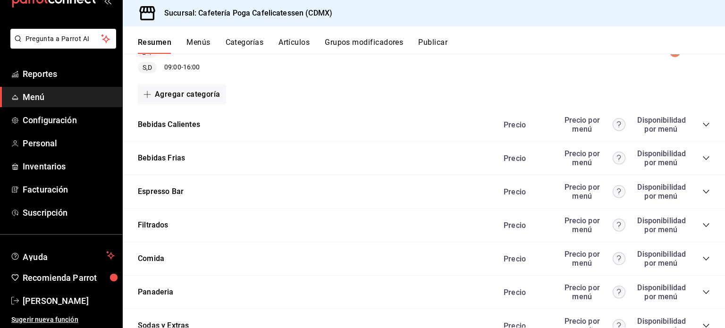
click at [202, 44] on button "Menús" at bounding box center [199, 46] width 24 height 16
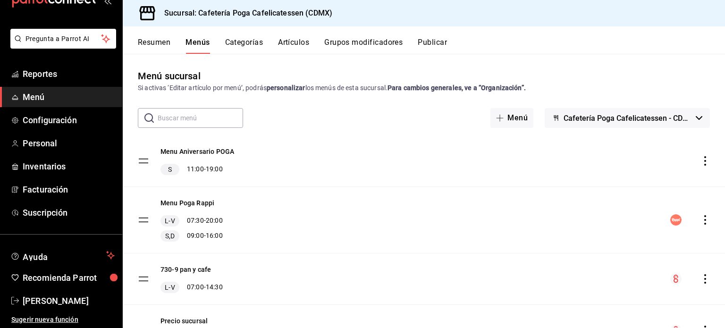
click at [149, 43] on button "Resumen" at bounding box center [154, 46] width 33 height 16
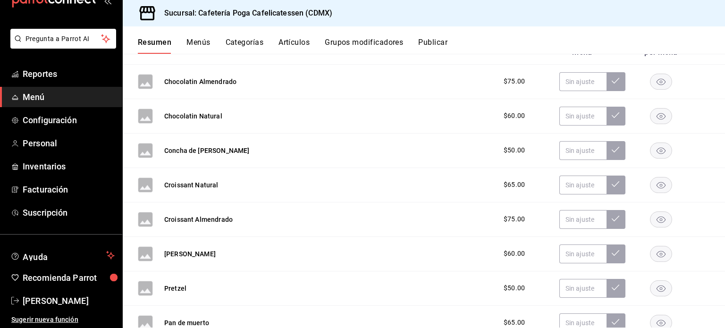
scroll to position [47, 0]
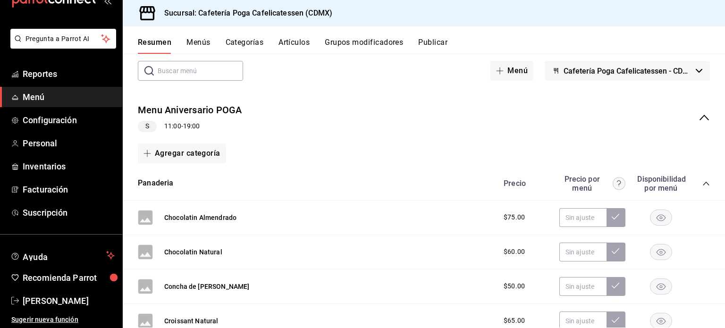
click at [703, 186] on icon "collapse-category-row" at bounding box center [707, 184] width 8 height 8
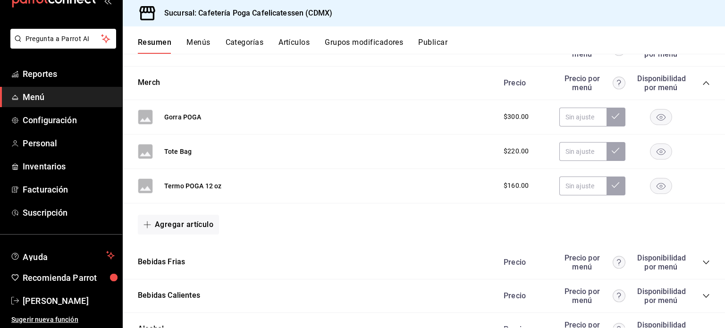
scroll to position [128, 0]
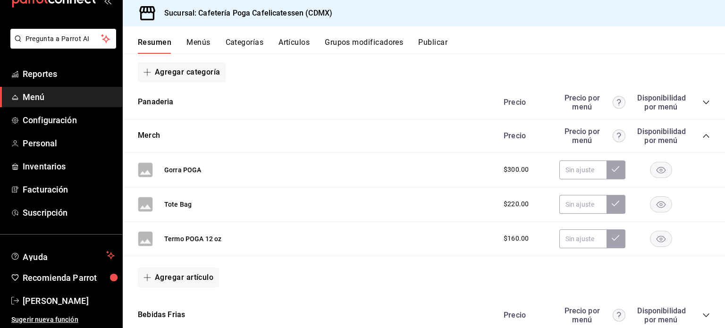
click at [652, 167] on rect "button" at bounding box center [662, 170] width 22 height 16
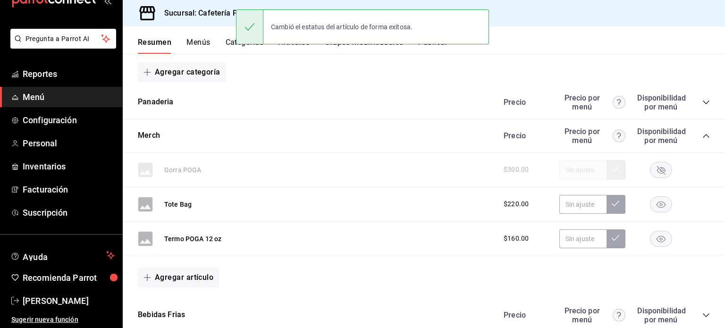
click at [653, 204] on rect "button" at bounding box center [662, 204] width 22 height 16
click at [651, 238] on rect "button" at bounding box center [662, 239] width 22 height 16
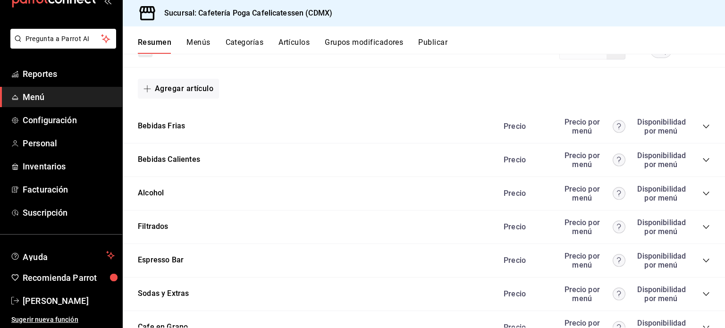
scroll to position [0, 0]
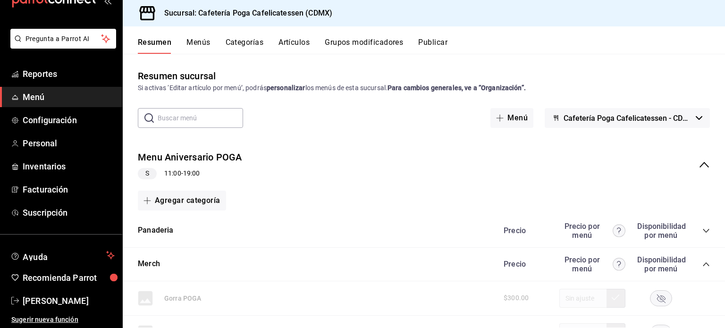
click at [699, 170] on icon "collapse-menu-row" at bounding box center [704, 164] width 11 height 11
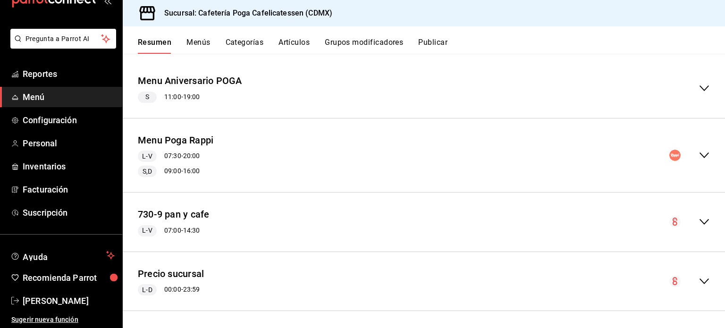
scroll to position [76, 0]
click at [699, 151] on icon "collapse-menu-row" at bounding box center [704, 156] width 11 height 11
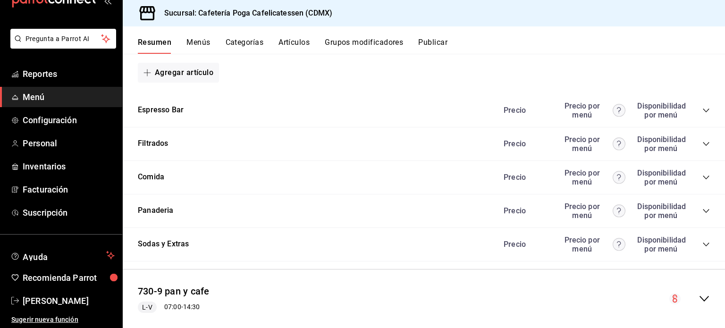
scroll to position [1156, 0]
click at [703, 245] on icon "collapse-category-row" at bounding box center [706, 246] width 6 height 4
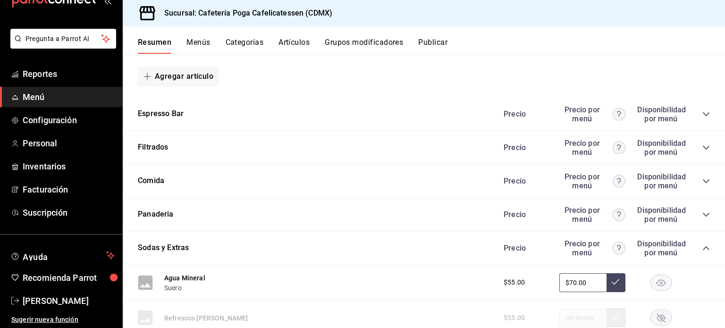
scroll to position [1152, 0]
click at [703, 248] on icon "collapse-category-row" at bounding box center [707, 250] width 8 height 8
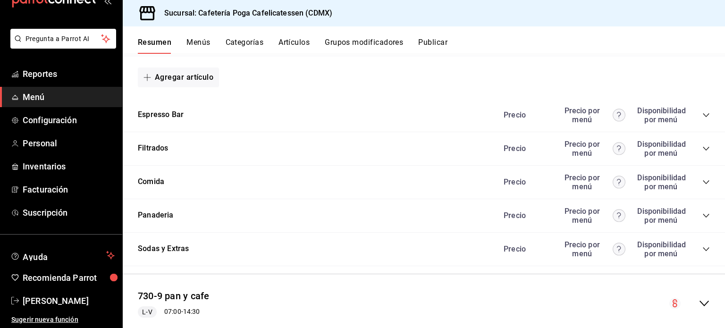
click at [703, 218] on icon "collapse-category-row" at bounding box center [707, 216] width 8 height 8
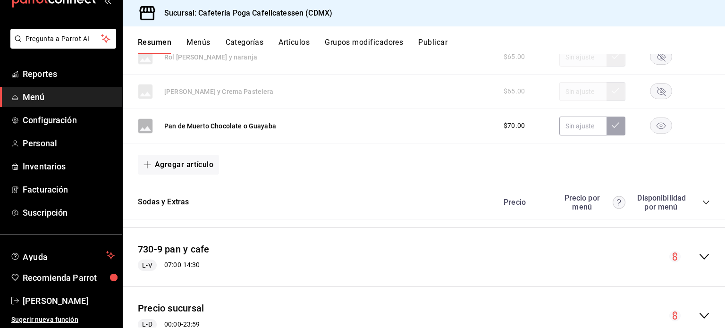
scroll to position [2001, 0]
click at [651, 124] on rect "button" at bounding box center [662, 126] width 22 height 16
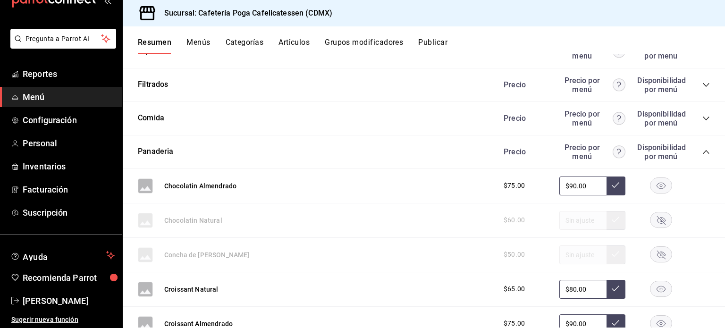
scroll to position [1202, 0]
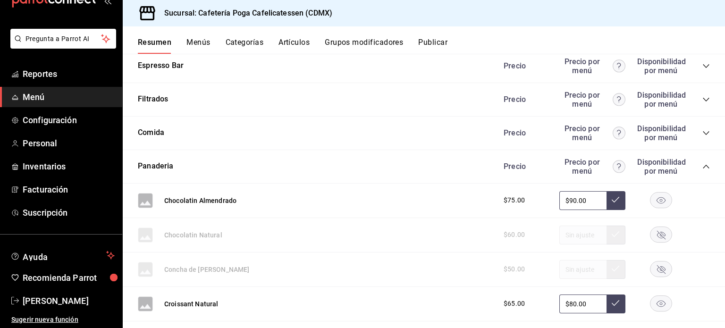
click at [703, 164] on icon "collapse-category-row" at bounding box center [707, 167] width 8 height 8
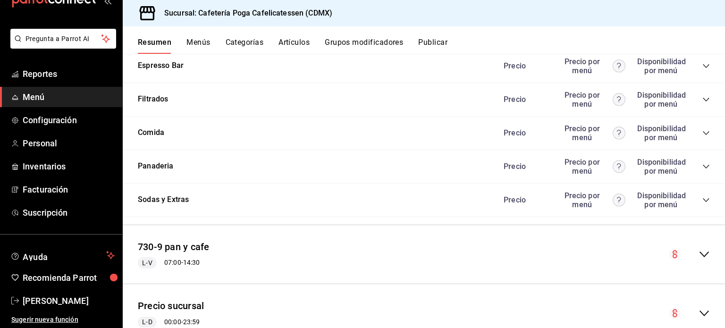
click at [695, 135] on div "Precio Precio por menú Disponibilidad por menú" at bounding box center [602, 133] width 216 height 18
click at [703, 134] on icon "collapse-category-row" at bounding box center [707, 133] width 8 height 8
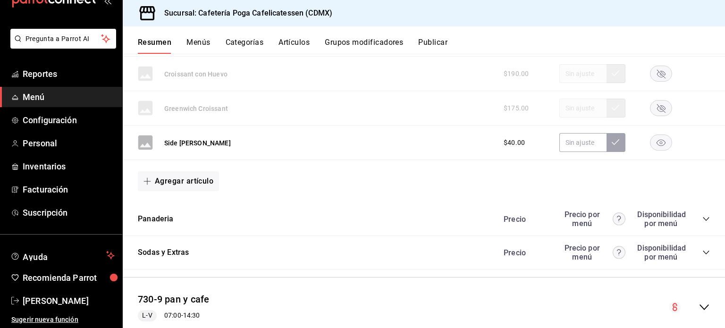
scroll to position [1890, 0]
click at [658, 144] on rect "button" at bounding box center [662, 144] width 22 height 16
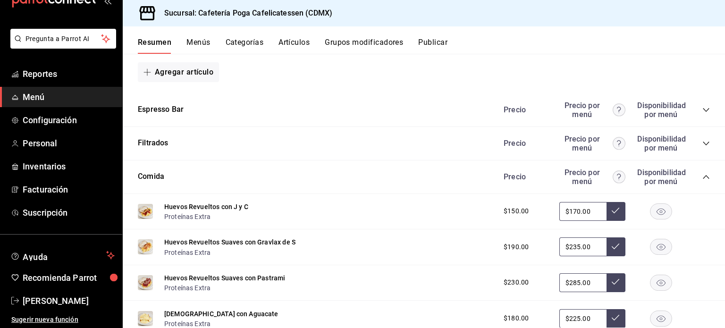
scroll to position [1157, 0]
click at [703, 175] on icon "collapse-category-row" at bounding box center [707, 178] width 8 height 8
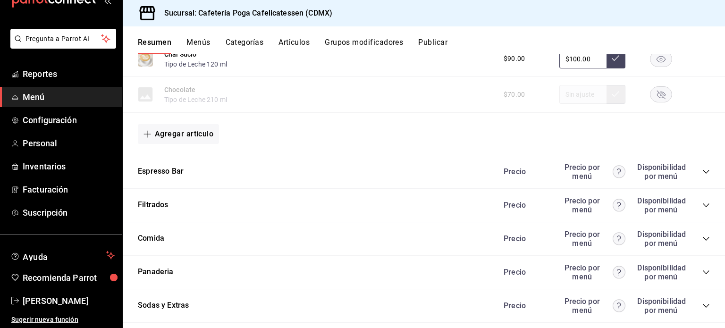
scroll to position [1093, 0]
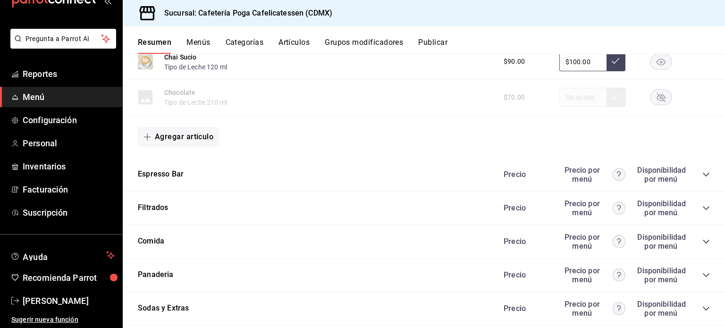
click at [703, 206] on icon "collapse-category-row" at bounding box center [707, 209] width 8 height 8
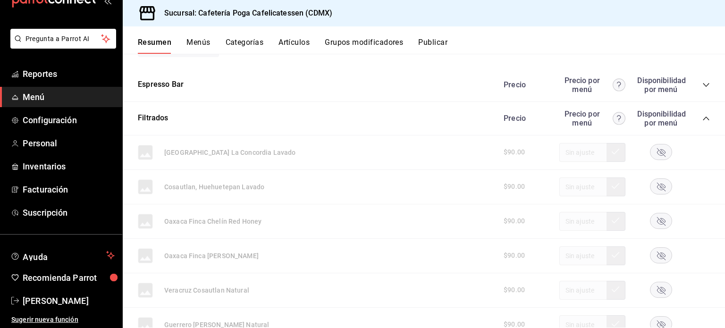
scroll to position [1181, 0]
click at [703, 122] on icon "collapse-category-row" at bounding box center [706, 121] width 6 height 4
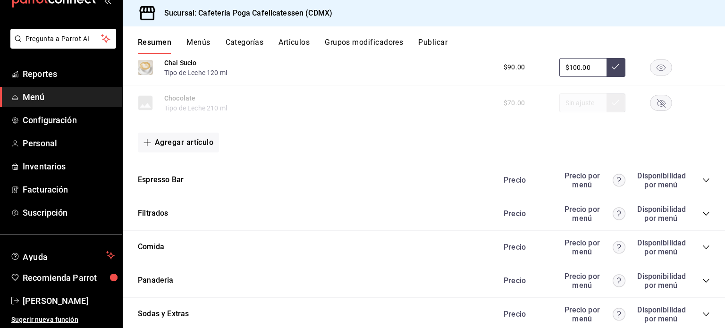
scroll to position [1086, 0]
click at [703, 179] on icon "collapse-category-row" at bounding box center [707, 182] width 8 height 8
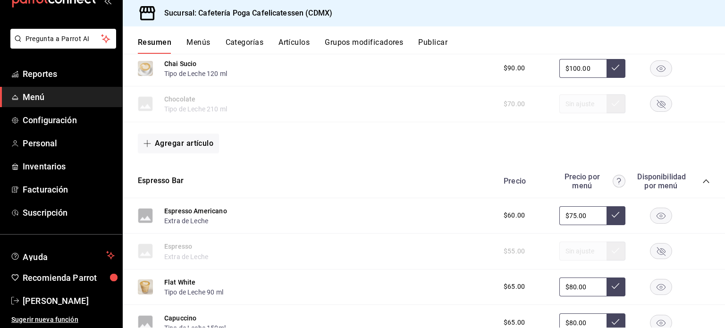
click at [703, 179] on icon "collapse-category-row" at bounding box center [707, 182] width 8 height 8
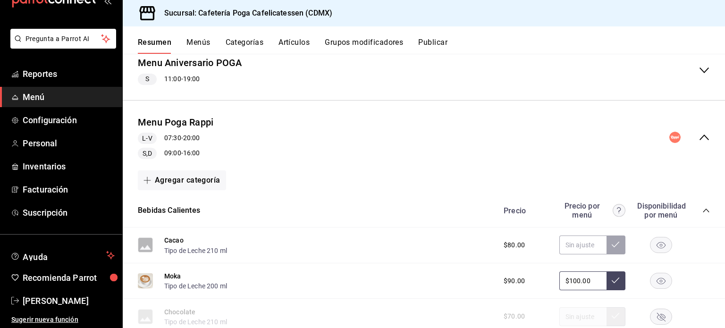
scroll to position [94, 0]
click at [703, 212] on icon "collapse-category-row" at bounding box center [707, 211] width 8 height 8
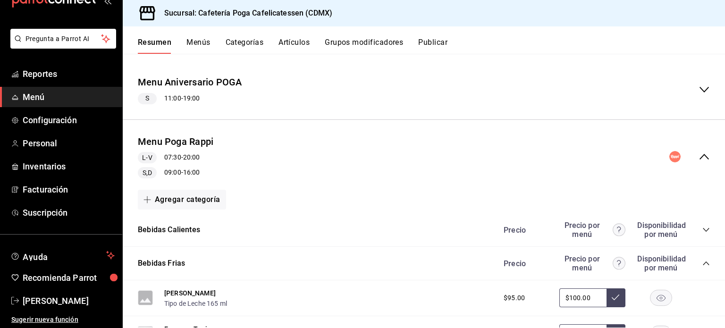
scroll to position [136, 0]
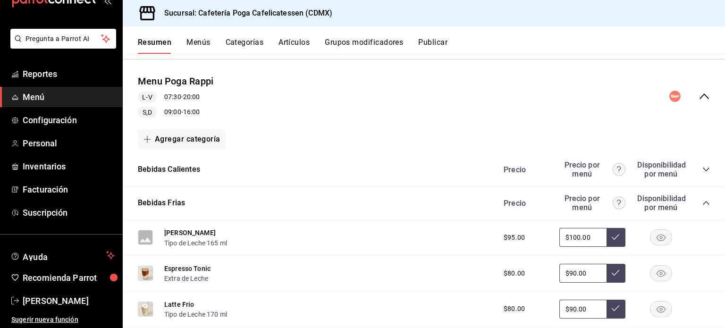
click at [703, 203] on icon "collapse-category-row" at bounding box center [706, 203] width 6 height 4
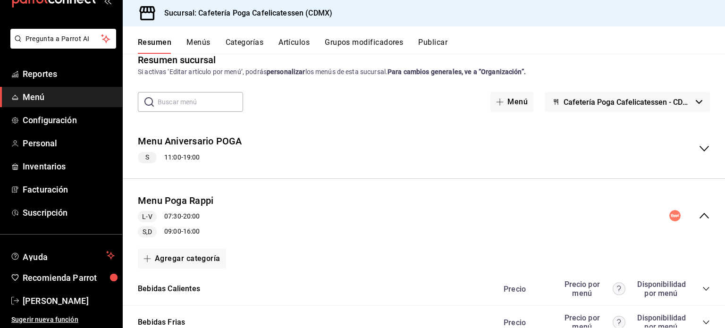
scroll to position [15, 0]
click at [430, 42] on button "Publicar" at bounding box center [432, 46] width 29 height 16
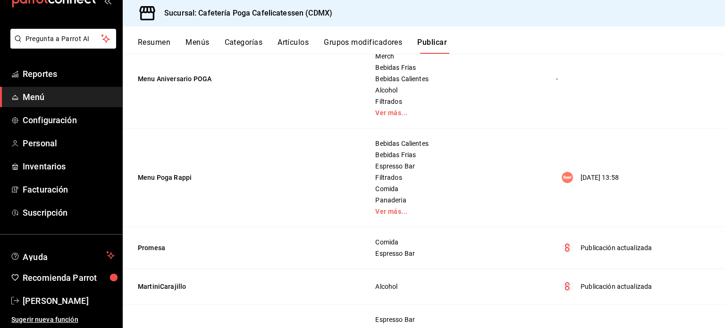
scroll to position [128, 0]
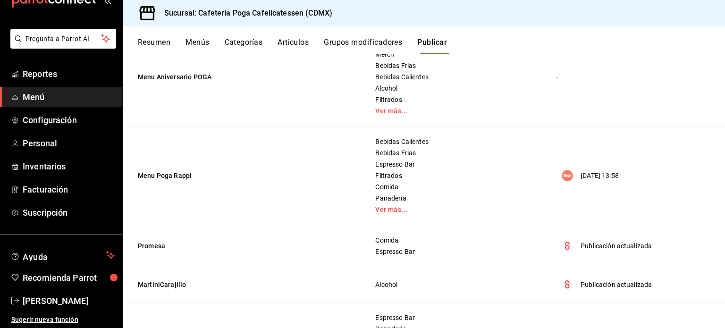
click at [581, 180] on p "[DATE] 13:58" at bounding box center [600, 176] width 38 height 10
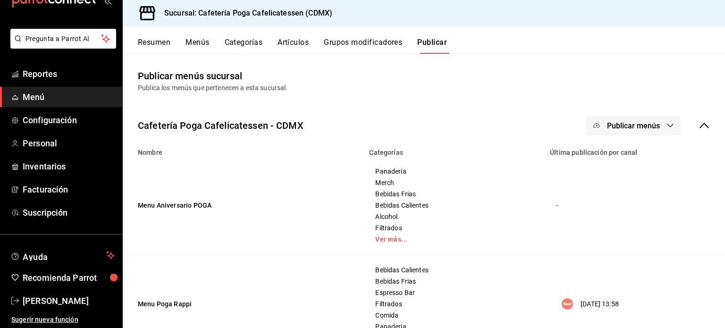
click at [649, 112] on div "Cafetería Poga Cafelicatessen - CDMX Publicar menús" at bounding box center [424, 125] width 603 height 35
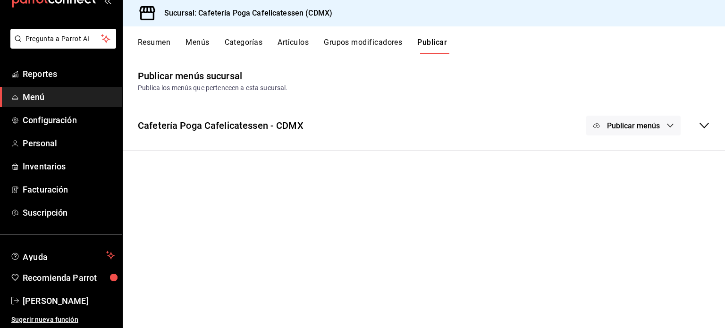
click at [651, 121] on span "Publicar menús" at bounding box center [633, 125] width 53 height 9
click at [629, 157] on span "Rappi" at bounding box center [647, 157] width 45 height 10
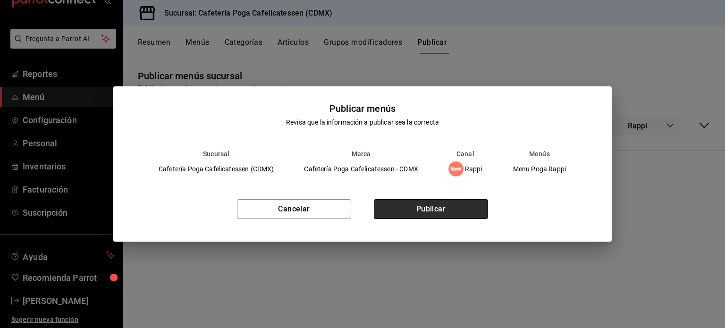
click at [457, 204] on button "Publicar" at bounding box center [431, 209] width 114 height 20
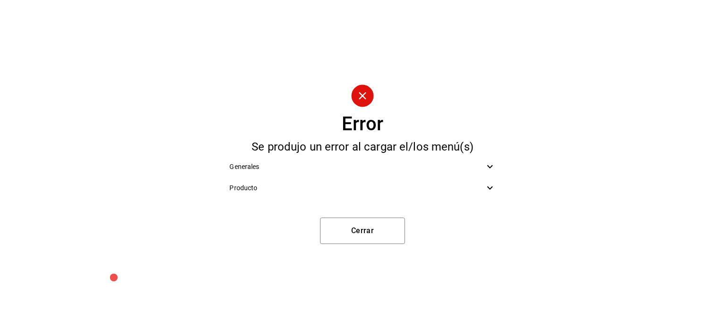
click at [492, 164] on icon at bounding box center [490, 166] width 11 height 11
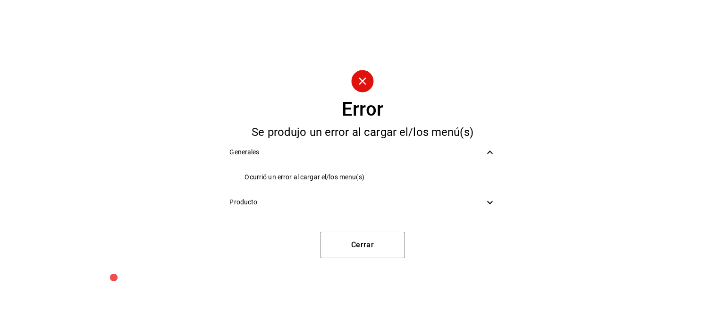
click at [488, 199] on icon at bounding box center [490, 202] width 11 height 11
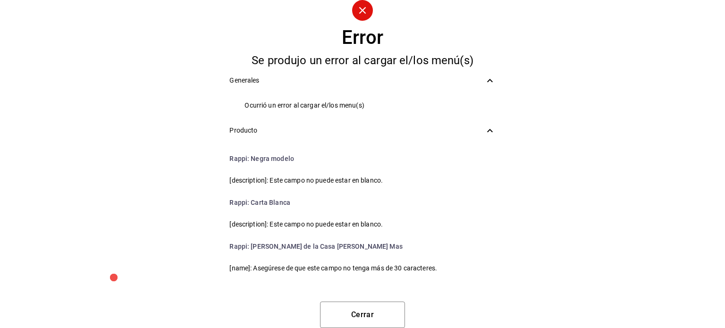
scroll to position [213, 0]
click at [368, 322] on button "Cerrar" at bounding box center [362, 315] width 85 height 26
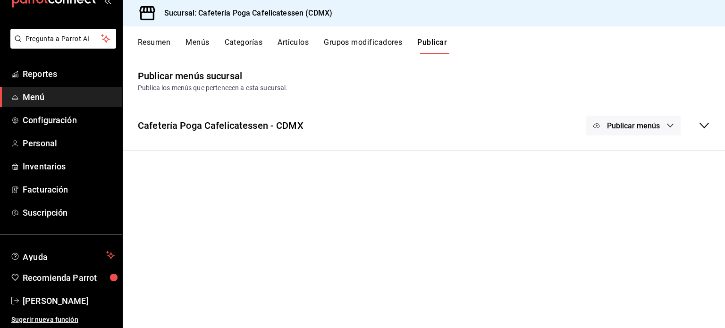
click at [200, 45] on button "Menús" at bounding box center [198, 46] width 24 height 16
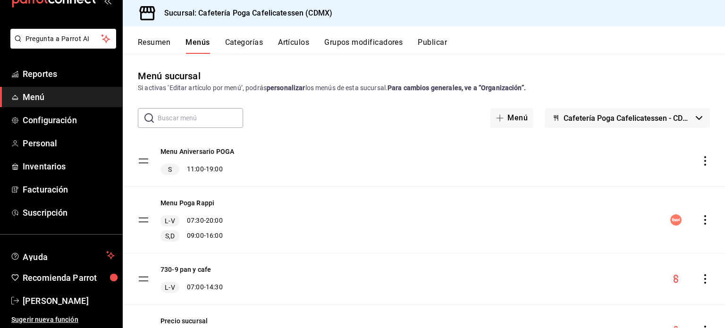
click at [149, 47] on button "Resumen" at bounding box center [154, 46] width 33 height 16
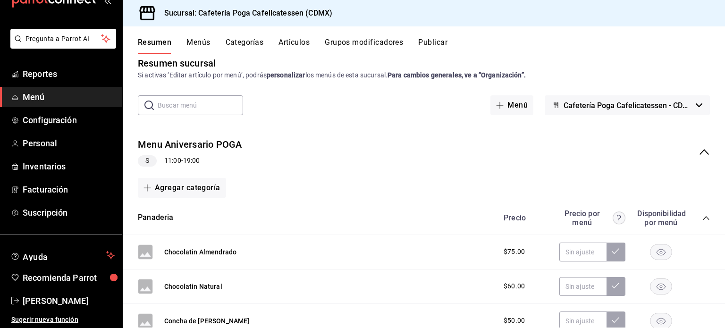
scroll to position [11, 0]
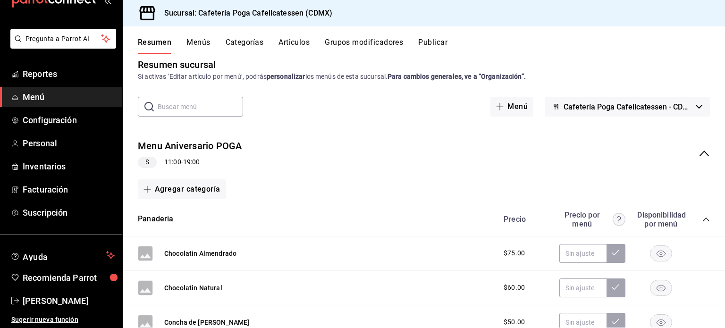
click at [699, 149] on icon "collapse-menu-row" at bounding box center [704, 153] width 11 height 11
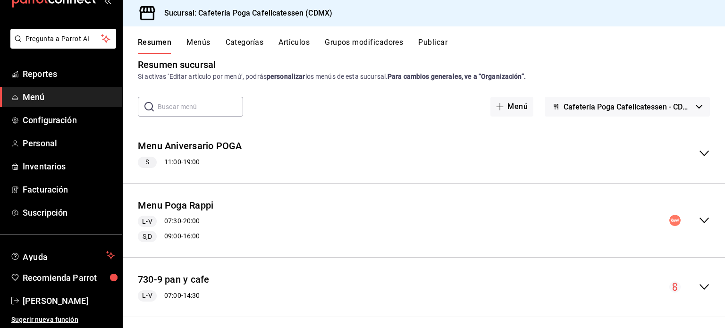
scroll to position [51, 0]
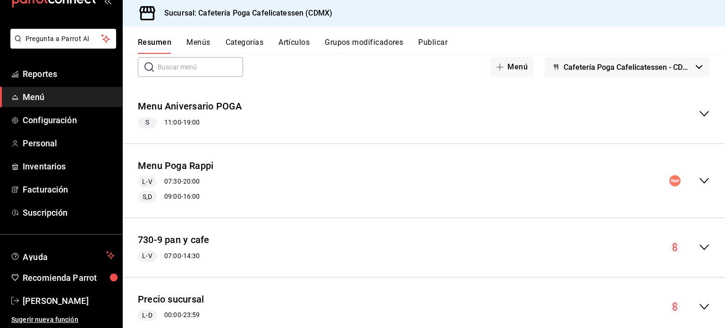
click at [699, 177] on icon "collapse-menu-row" at bounding box center [704, 180] width 11 height 11
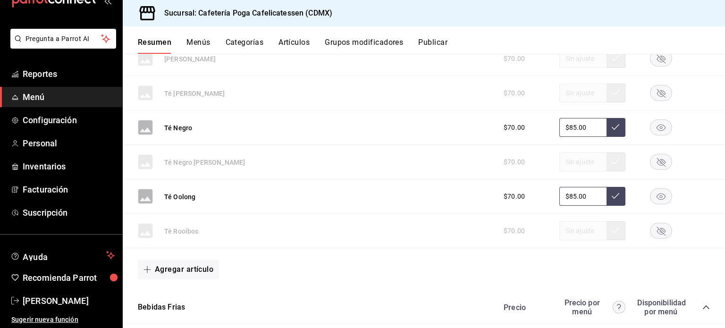
scroll to position [565, 0]
click at [703, 306] on icon "collapse-category-row" at bounding box center [707, 308] width 8 height 8
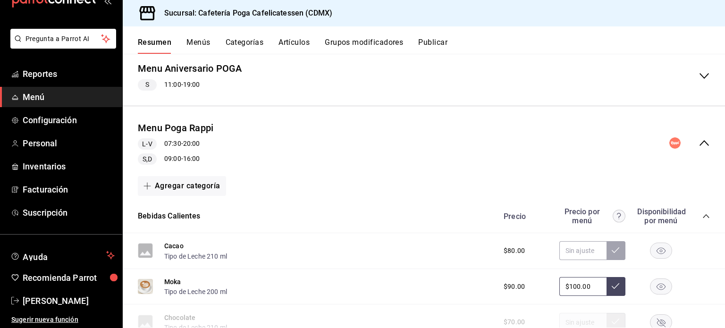
scroll to position [89, 0]
click at [703, 215] on icon "collapse-category-row" at bounding box center [707, 217] width 8 height 8
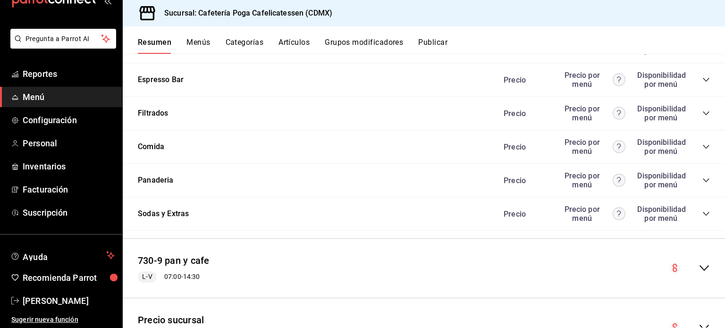
scroll to position [298, 0]
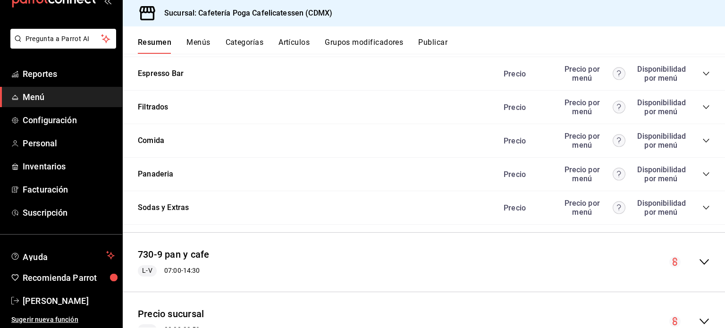
click at [703, 209] on icon "collapse-category-row" at bounding box center [706, 208] width 6 height 4
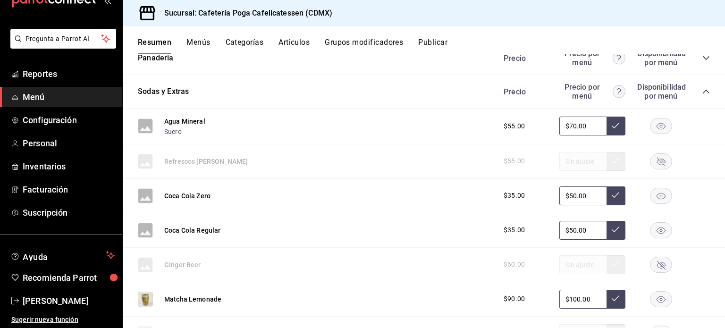
scroll to position [404, 0]
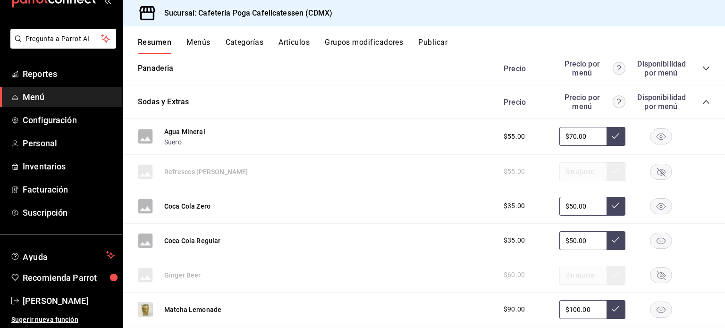
click at [703, 104] on icon "collapse-category-row" at bounding box center [707, 102] width 8 height 8
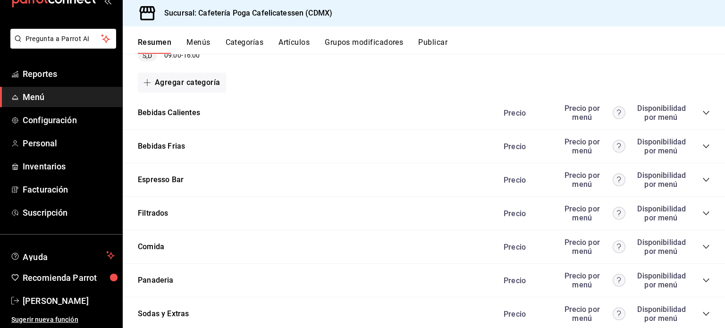
scroll to position [191, 0]
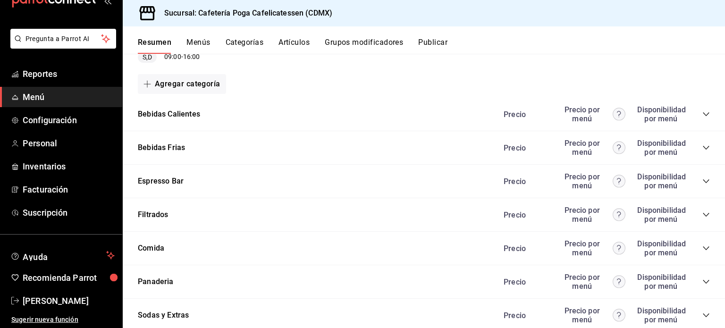
click at [703, 247] on div "Comida Precio Precio por menú Disponibilidad por menú" at bounding box center [424, 249] width 603 height 34
click at [703, 249] on icon "collapse-category-row" at bounding box center [707, 249] width 8 height 8
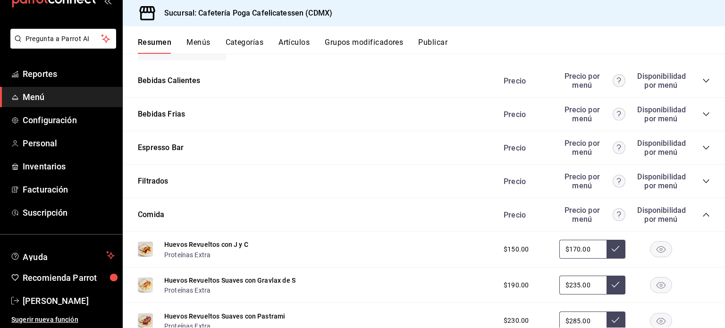
scroll to position [224, 0]
click at [703, 217] on icon "collapse-category-row" at bounding box center [706, 215] width 6 height 4
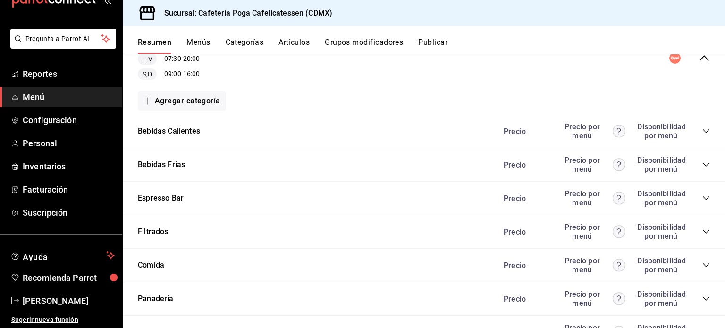
scroll to position [162, 0]
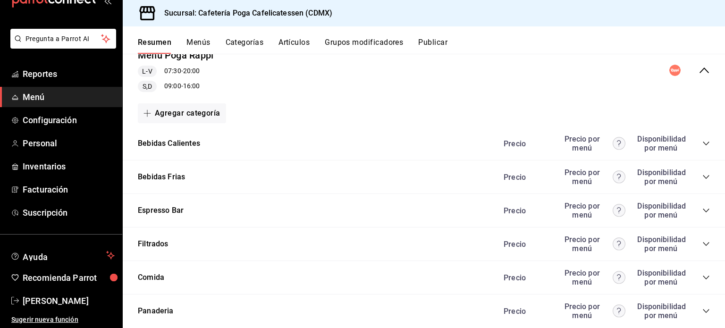
click at [703, 140] on icon "collapse-category-row" at bounding box center [707, 144] width 8 height 8
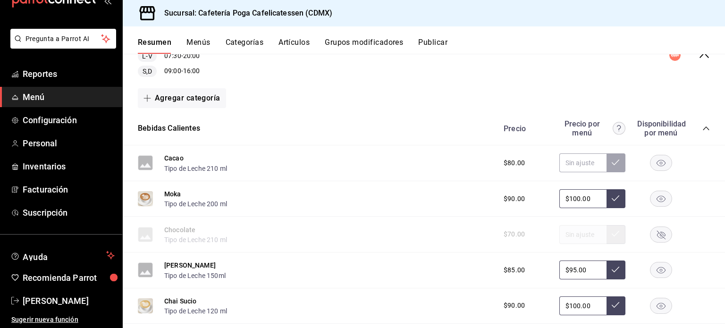
scroll to position [176, 0]
click at [703, 128] on icon "collapse-category-row" at bounding box center [707, 130] width 8 height 8
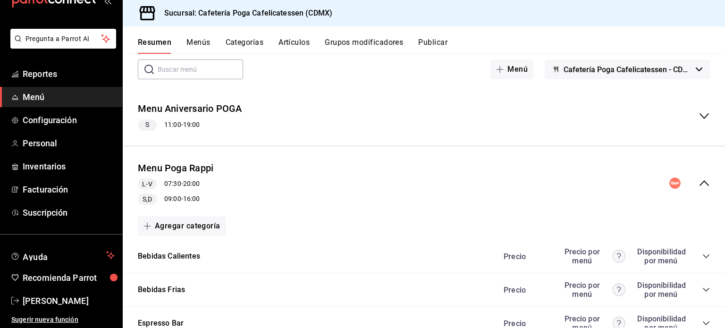
scroll to position [0, 0]
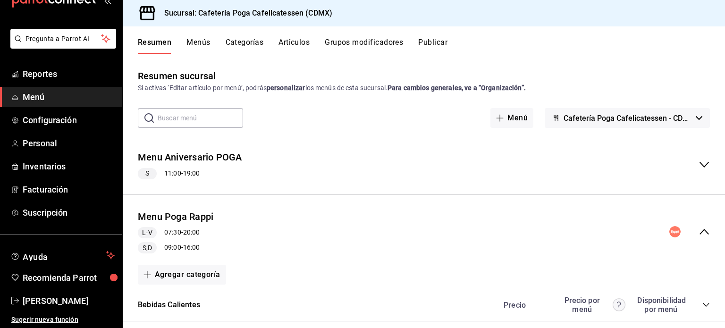
click at [435, 39] on button "Publicar" at bounding box center [432, 46] width 29 height 16
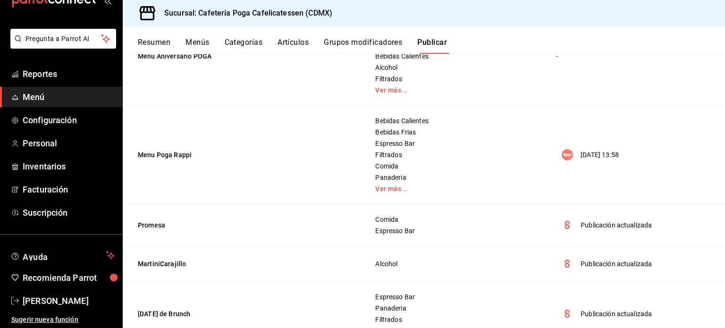
scroll to position [147, 0]
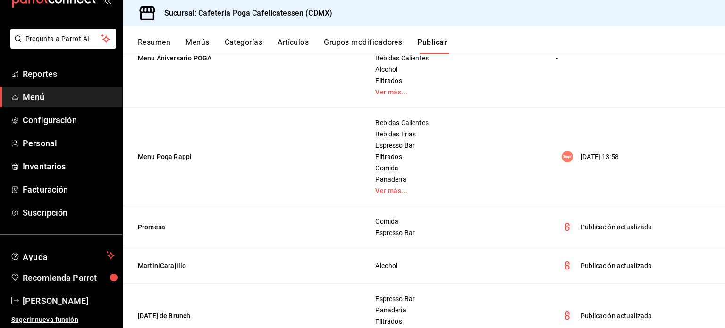
click at [574, 155] on div "[DATE] 13:58" at bounding box center [632, 156] width 153 height 11
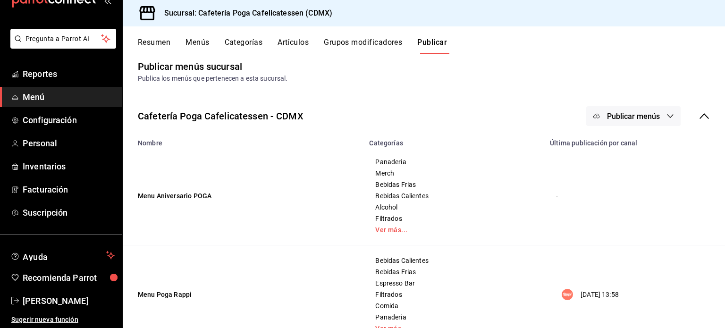
scroll to position [9, 0]
click at [674, 116] on div "Publicar menús" at bounding box center [649, 117] width 124 height 20
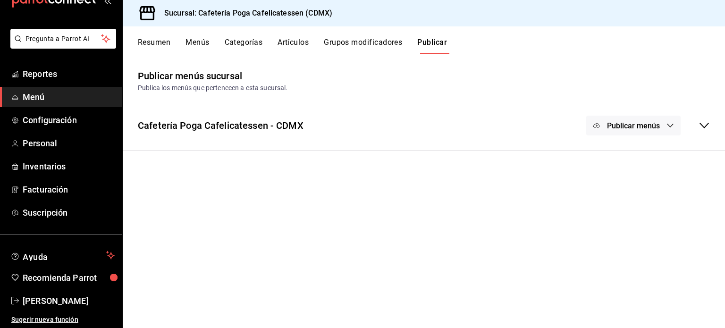
scroll to position [0, 0]
click at [669, 120] on button "Publicar menús" at bounding box center [634, 126] width 94 height 20
click at [625, 156] on span "Rappi" at bounding box center [647, 157] width 45 height 10
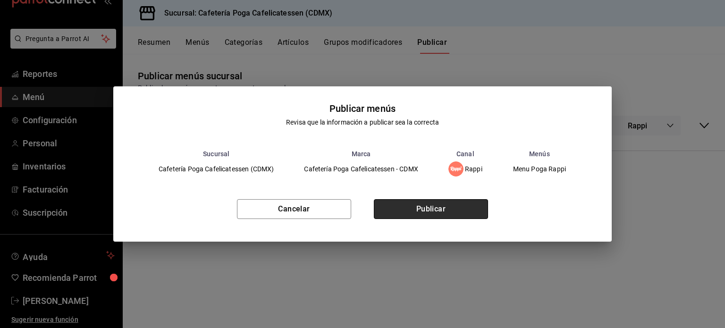
click at [405, 211] on button "Publicar" at bounding box center [431, 209] width 114 height 20
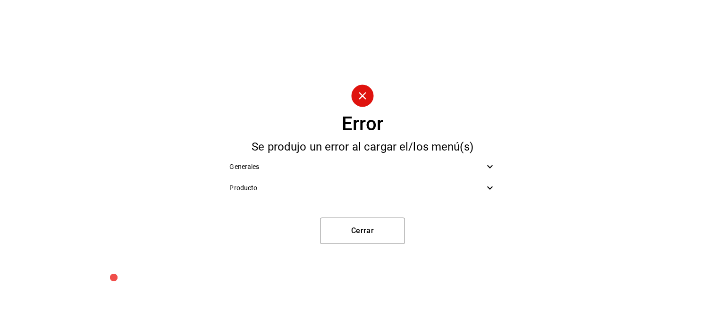
click at [474, 188] on span "Producto" at bounding box center [357, 188] width 255 height 10
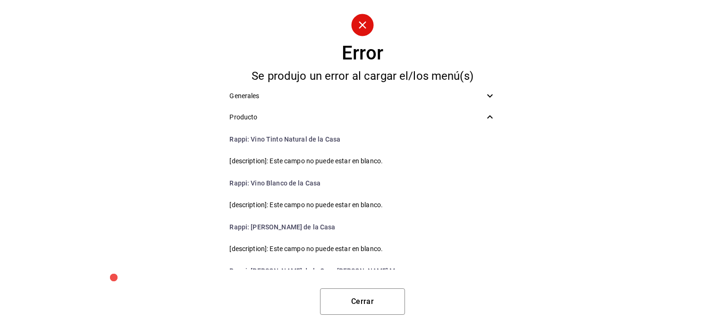
click at [263, 140] on li "Rappi : Vino Tinto Natural de la Casa" at bounding box center [362, 139] width 281 height 23
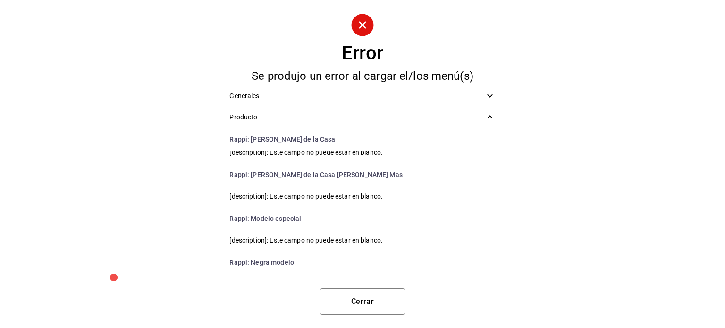
scroll to position [213, 0]
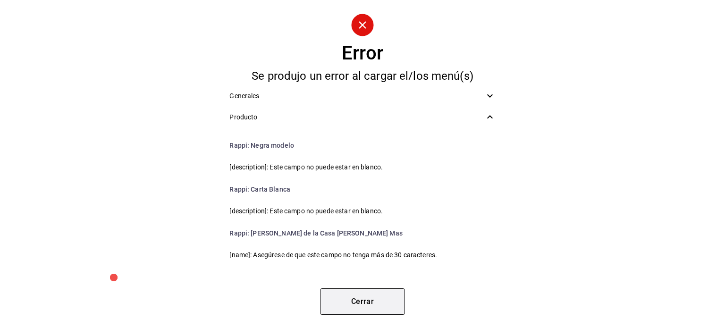
click at [370, 293] on button "Cerrar" at bounding box center [362, 302] width 85 height 26
